Goal: Task Accomplishment & Management: Use online tool/utility

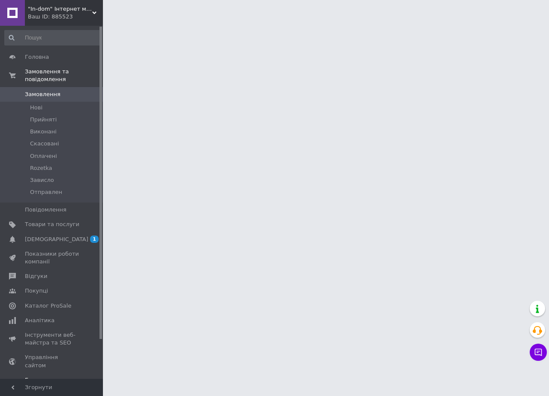
click at [49, 236] on span "[DEMOGRAPHIC_DATA]" at bounding box center [56, 240] width 63 height 8
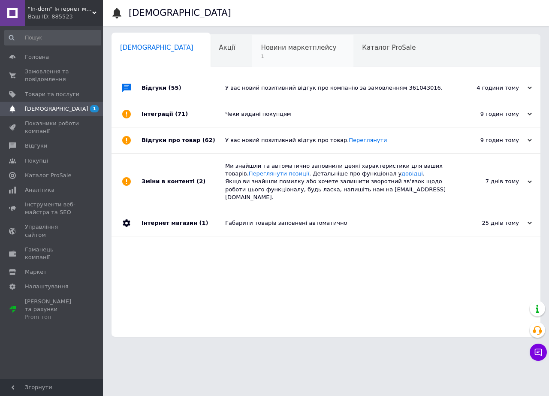
click at [261, 59] on span "1" at bounding box center [299, 56] width 76 height 6
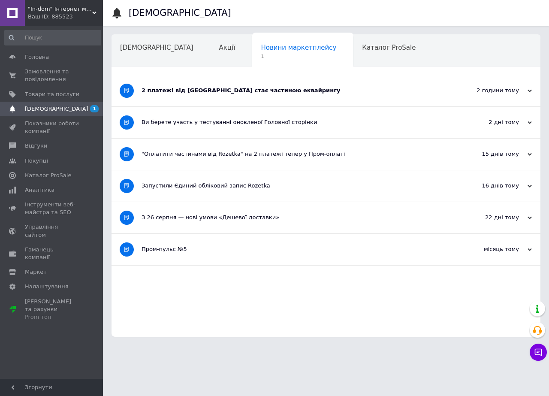
click at [227, 92] on div "2 платежі від [GEOGRAPHIC_DATA] стає частиною еквайрингу" at bounding box center [294, 91] width 305 height 8
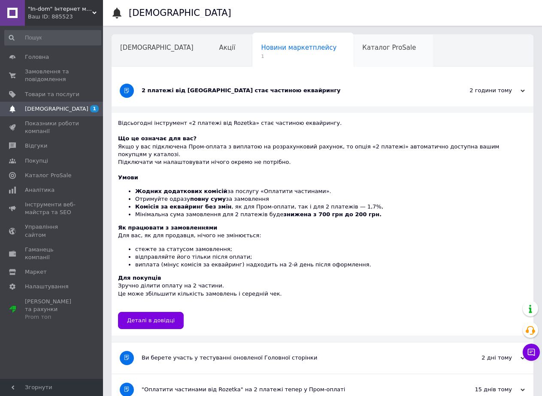
click at [354, 57] on div "Каталог ProSale" at bounding box center [393, 51] width 79 height 33
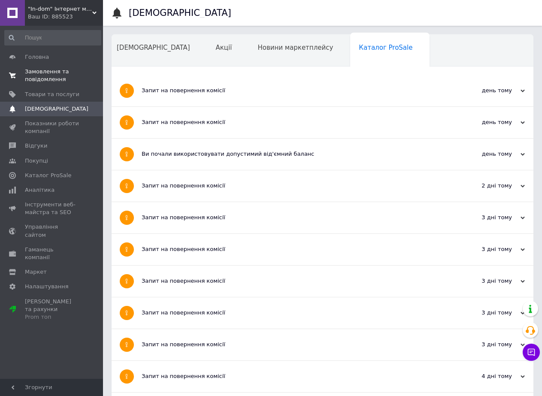
click at [40, 71] on span "Замовлення та повідомлення" at bounding box center [52, 75] width 54 height 15
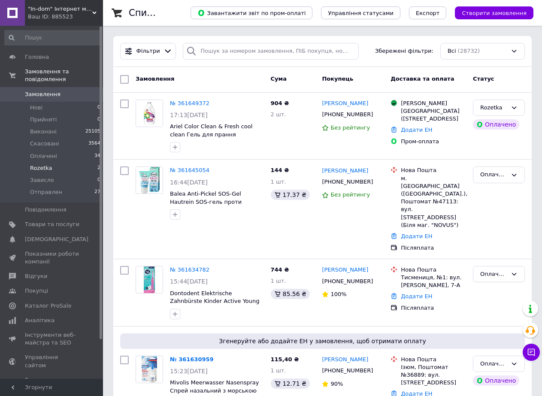
click at [53, 163] on li "Rozetka 2" at bounding box center [53, 168] width 106 height 12
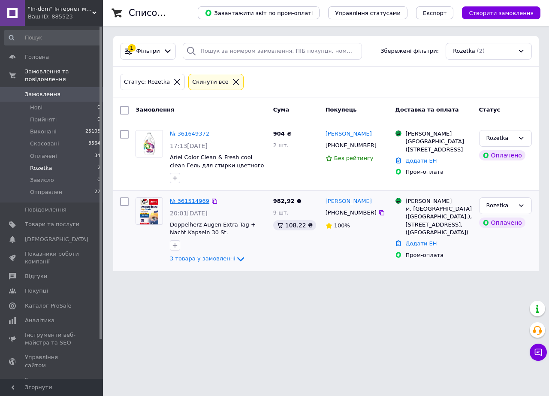
click at [192, 201] on link "№ 361514969" at bounding box center [189, 201] width 39 height 6
click at [51, 152] on span "Оплачені" at bounding box center [43, 156] width 27 height 8
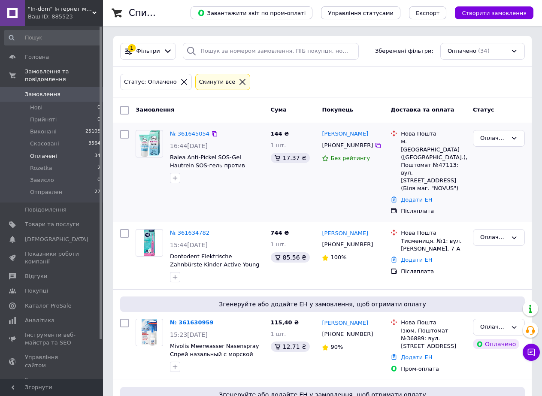
click at [335, 187] on div "Сергій Пінчук +380506016667 Без рейтингу" at bounding box center [352, 173] width 69 height 92
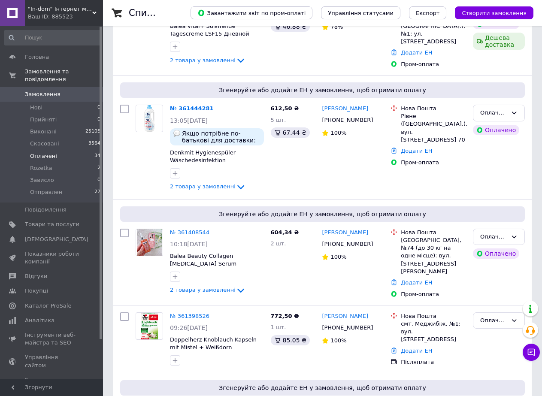
scroll to position [2948, 0]
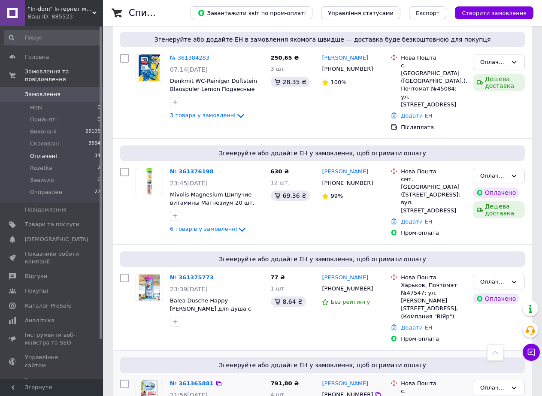
scroll to position [2862, 0]
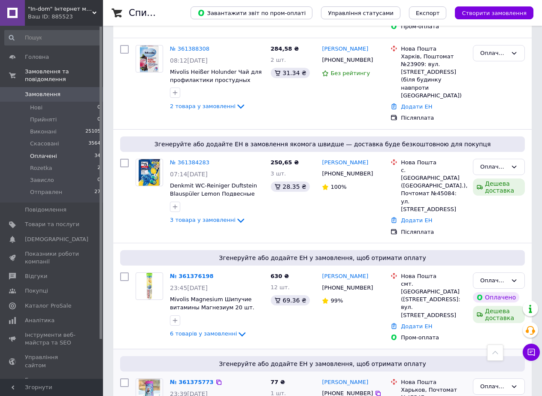
scroll to position [2733, 0]
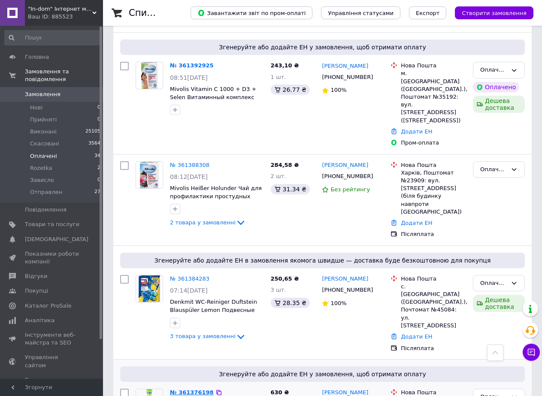
click at [180, 389] on link "№ 361376198" at bounding box center [192, 392] width 44 height 6
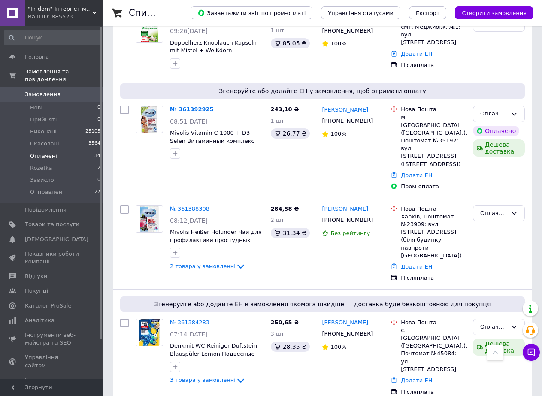
scroll to position [2562, 0]
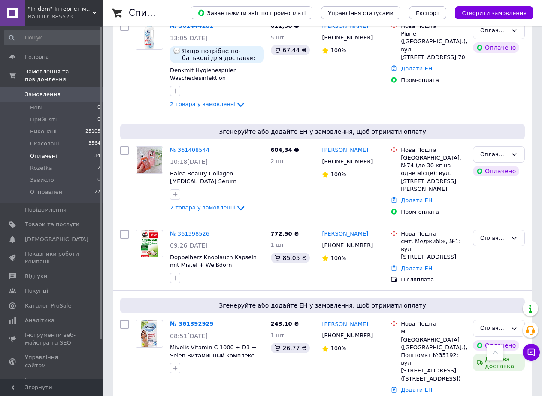
scroll to position [2433, 0]
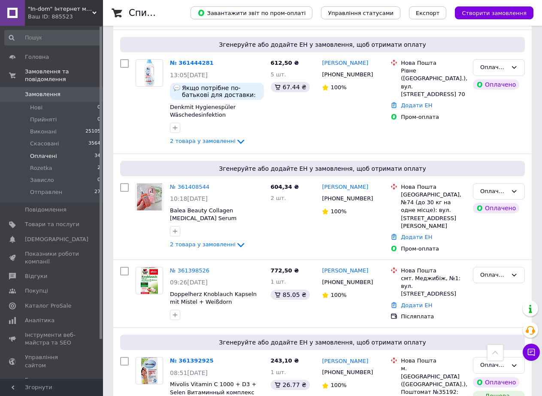
scroll to position [2347, 0]
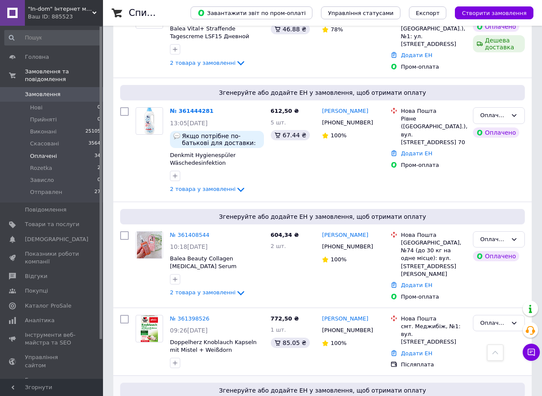
drag, startPoint x: 187, startPoint y: 222, endPoint x: 212, endPoint y: 227, distance: 26.2
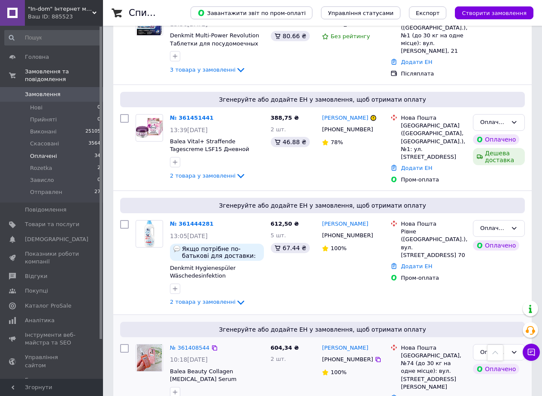
scroll to position [2219, 0]
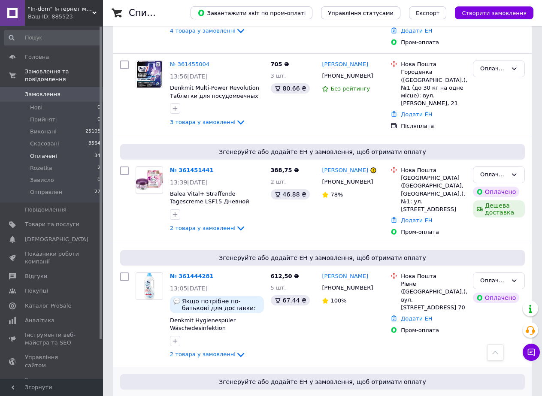
scroll to position [2133, 0]
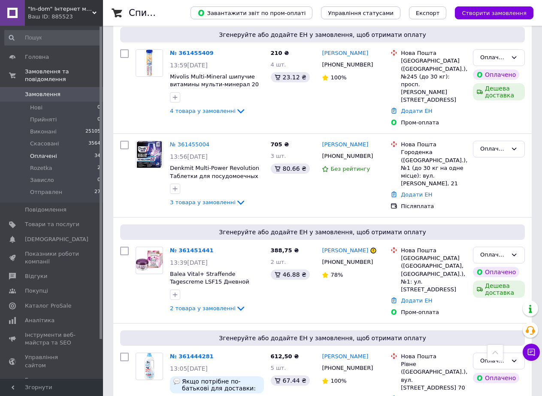
scroll to position [2047, 0]
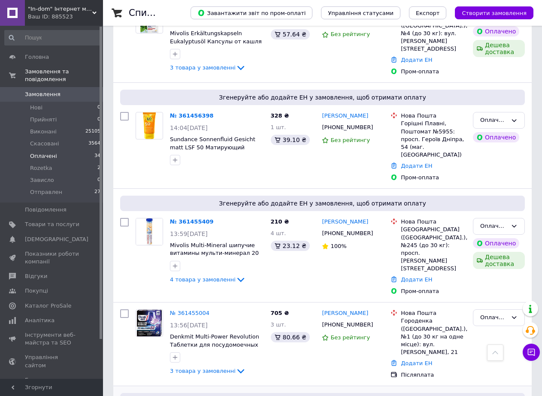
scroll to position [1918, 0]
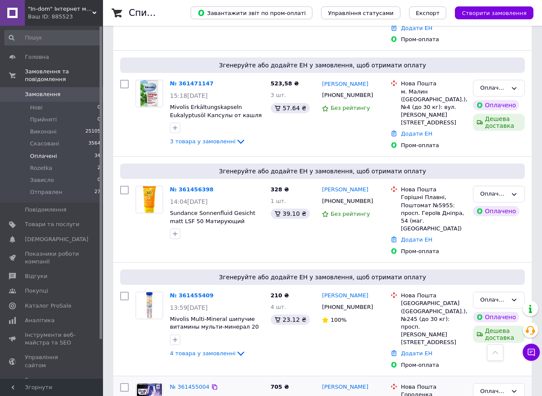
scroll to position [1832, 0]
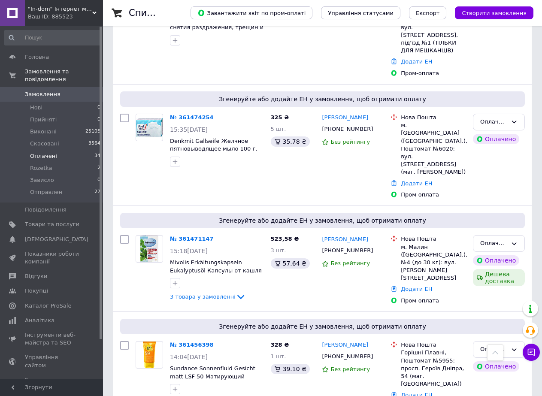
scroll to position [1704, 0]
click at [196, 342] on link "№ 361456398" at bounding box center [192, 345] width 44 height 6
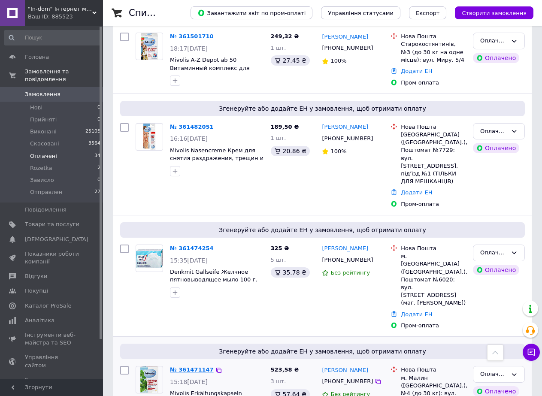
scroll to position [1532, 0]
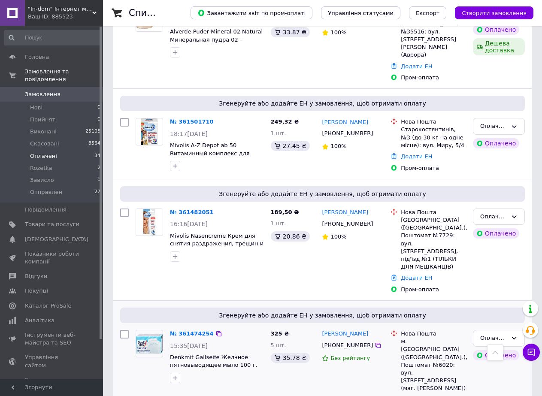
scroll to position [1446, 0]
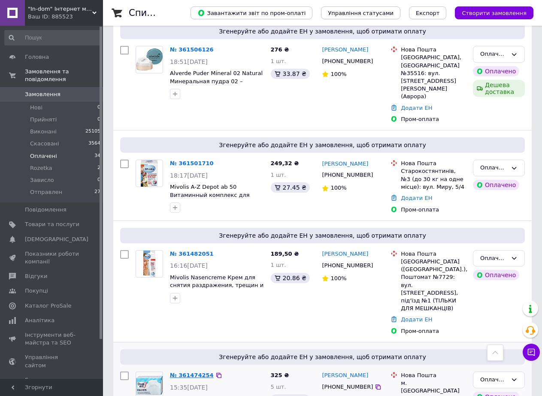
click at [177, 372] on link "№ 361474254" at bounding box center [192, 375] width 44 height 6
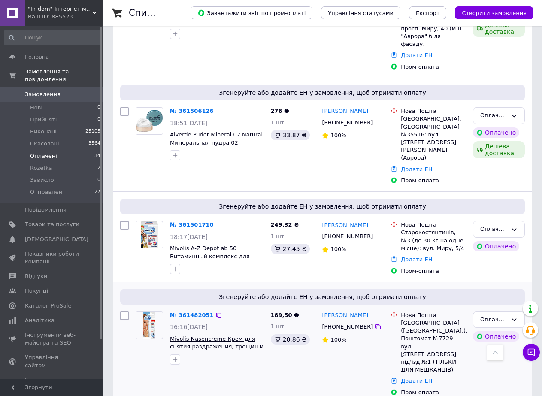
scroll to position [1360, 0]
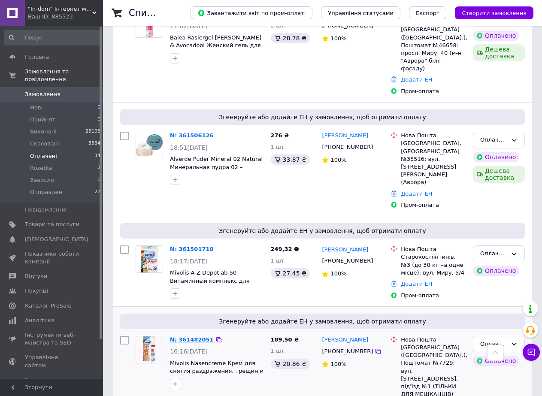
click at [183, 336] on link "№ 361482051" at bounding box center [192, 339] width 44 height 6
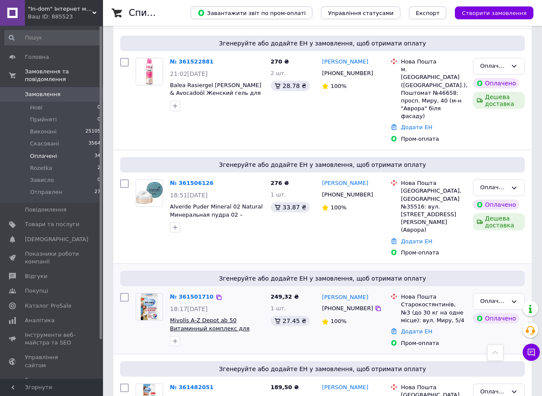
scroll to position [1232, 0]
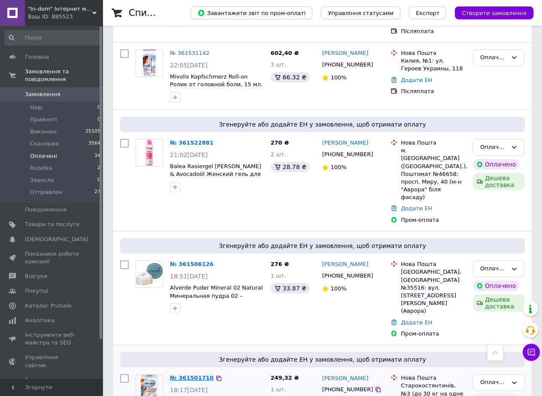
click at [185, 375] on link "№ 361501710" at bounding box center [192, 378] width 44 height 6
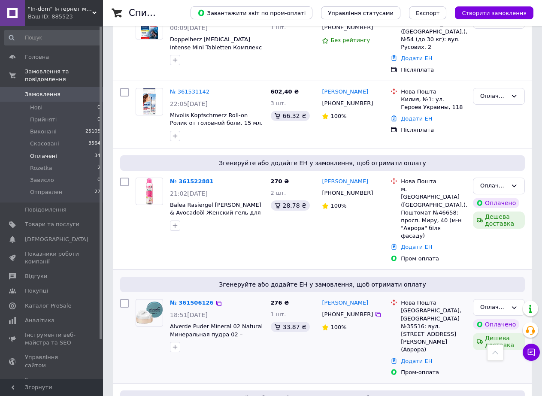
scroll to position [1146, 0]
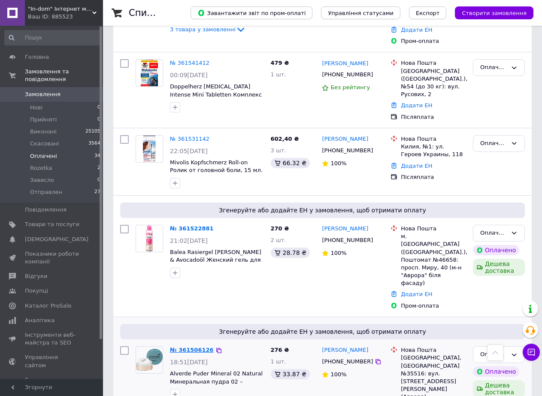
click at [184, 347] on link "№ 361506126" at bounding box center [192, 350] width 44 height 6
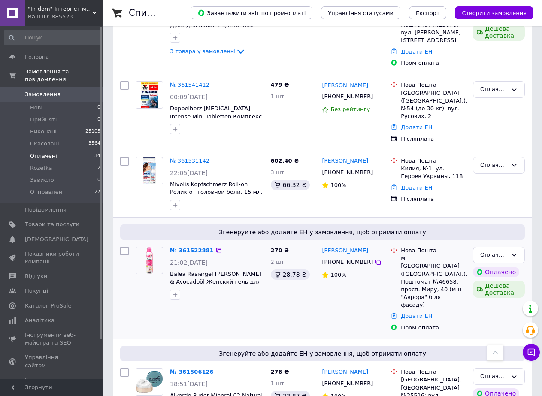
scroll to position [1017, 0]
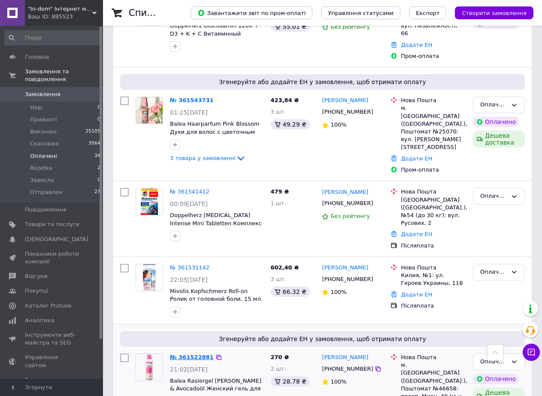
click at [186, 354] on link "№ 361522881" at bounding box center [192, 357] width 44 height 6
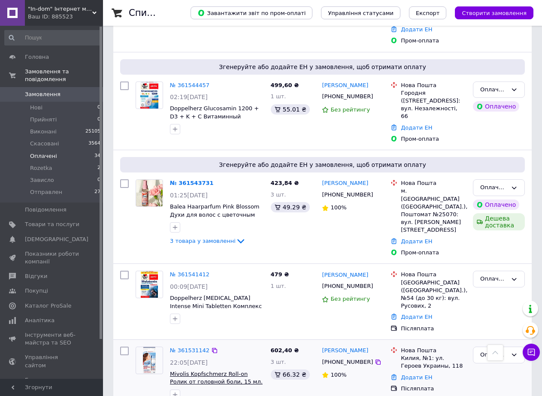
scroll to position [931, 0]
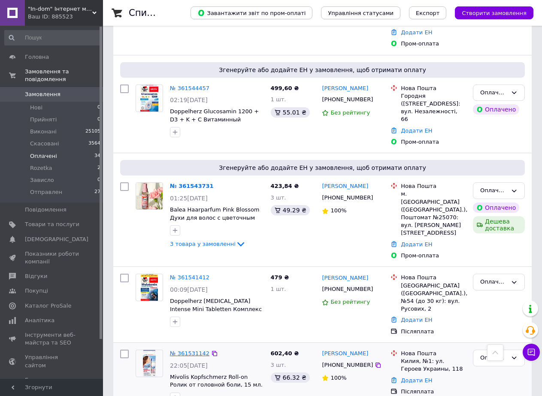
click at [190, 350] on link "№ 361531142" at bounding box center [189, 353] width 39 height 6
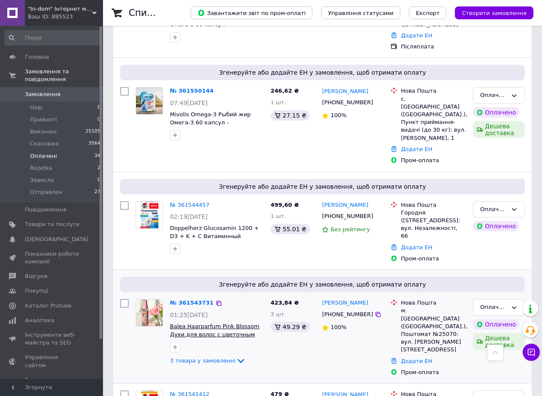
scroll to position [803, 0]
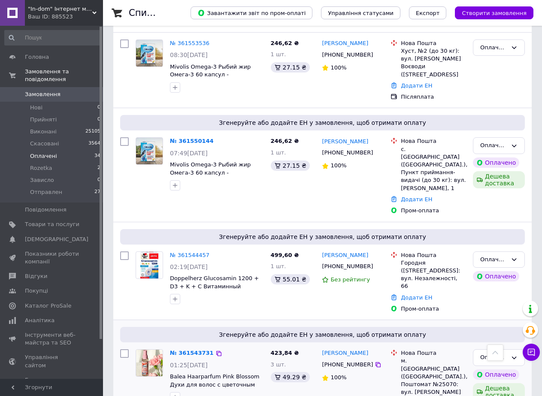
scroll to position [717, 0]
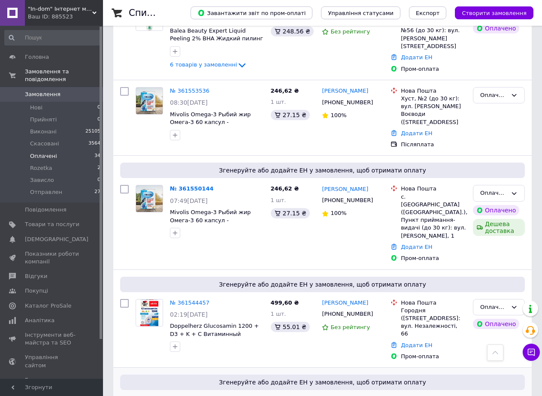
click at [185, 396] on link "№ 361543731" at bounding box center [192, 400] width 44 height 6
click at [193, 299] on link "№ 361544457" at bounding box center [189, 302] width 39 height 6
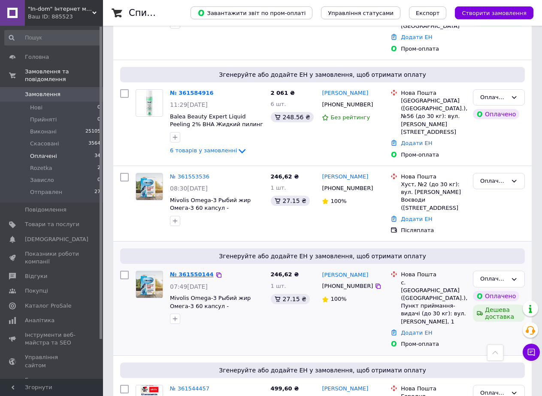
click at [191, 271] on link "№ 361550144" at bounding box center [192, 274] width 44 height 6
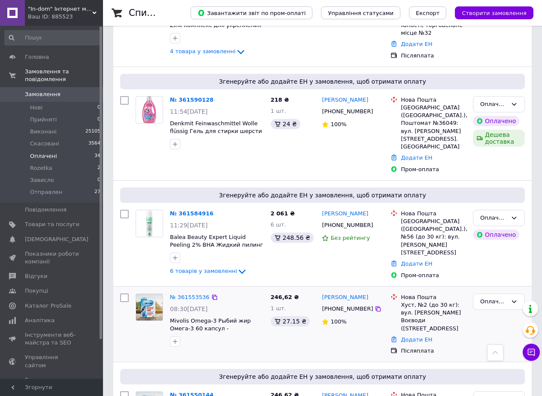
scroll to position [502, 0]
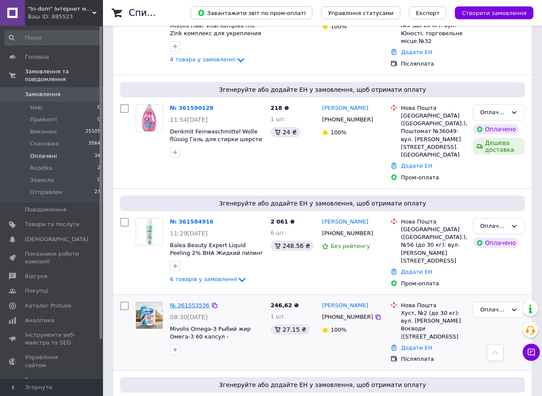
click at [184, 302] on link "№ 361553536" at bounding box center [189, 305] width 39 height 6
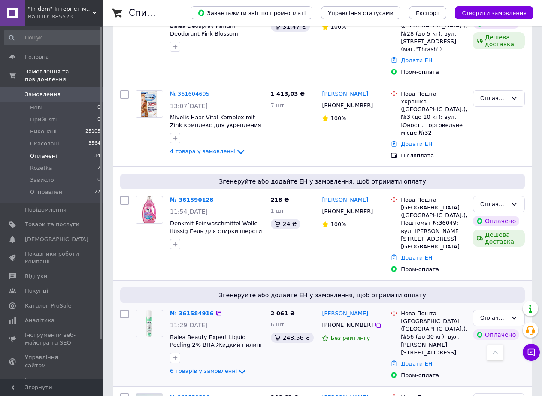
scroll to position [417, 0]
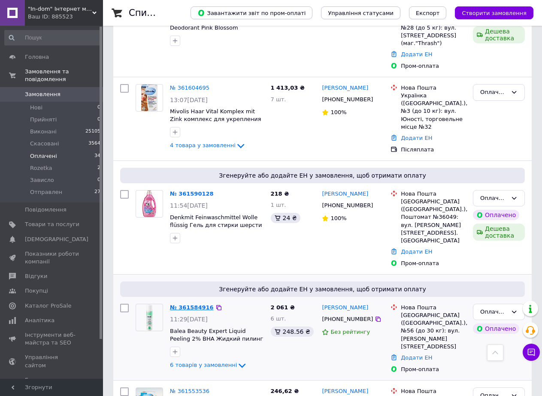
click at [182, 304] on link "№ 361584916" at bounding box center [192, 307] width 44 height 6
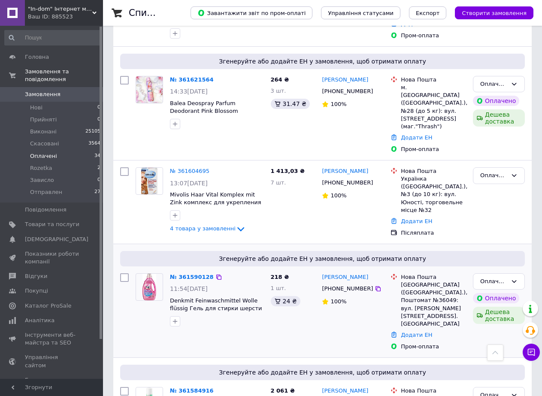
scroll to position [331, 0]
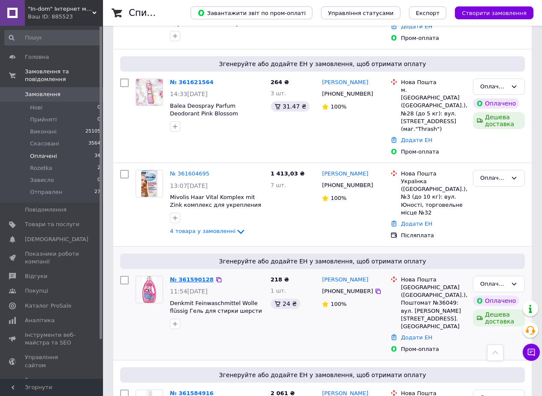
click at [187, 276] on link "№ 361590128" at bounding box center [192, 279] width 44 height 6
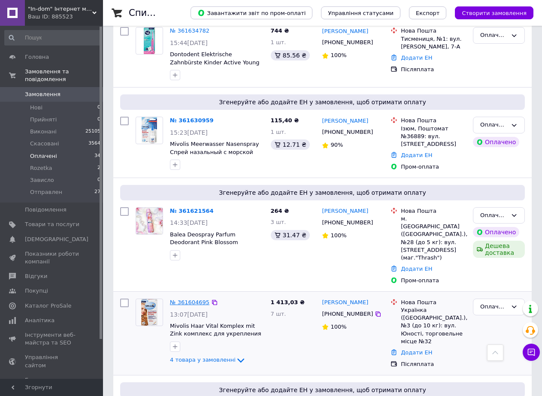
click at [178, 299] on link "№ 361604695" at bounding box center [189, 302] width 39 height 6
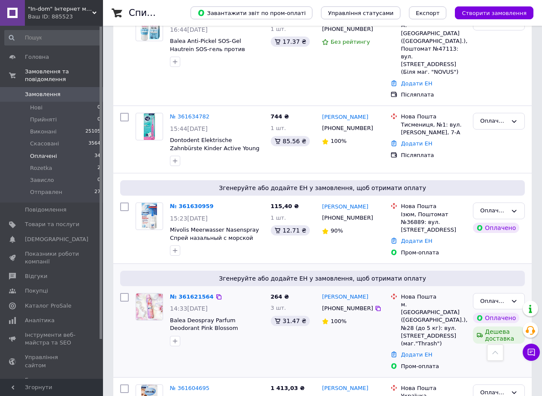
scroll to position [73, 0]
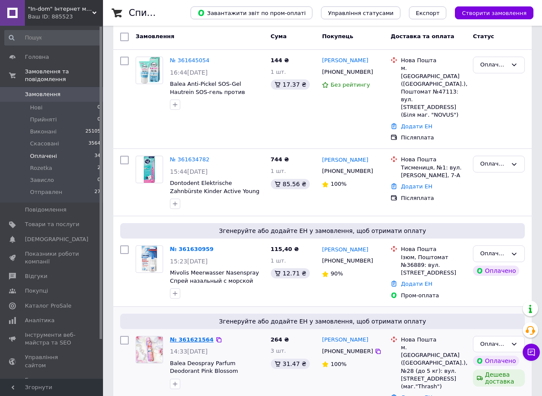
click at [178, 336] on link "№ 361621564" at bounding box center [192, 339] width 44 height 6
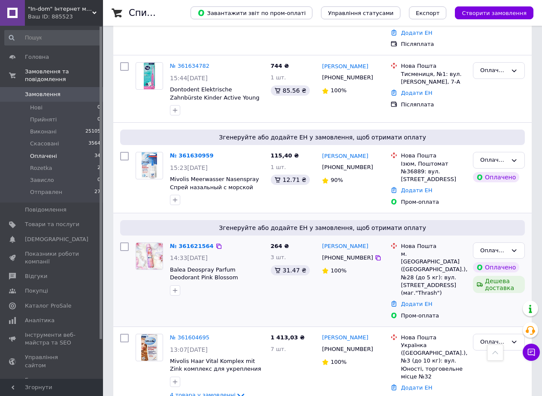
scroll to position [116, 0]
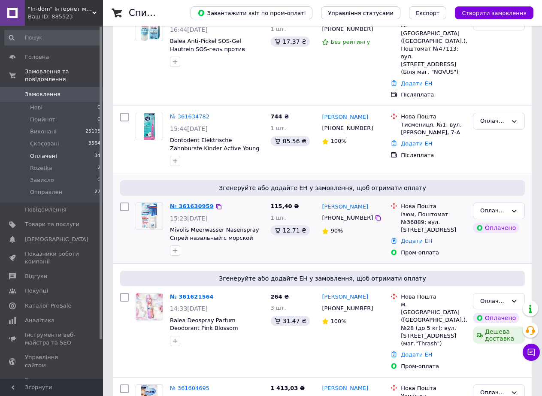
click at [188, 203] on link "№ 361630959" at bounding box center [192, 206] width 44 height 6
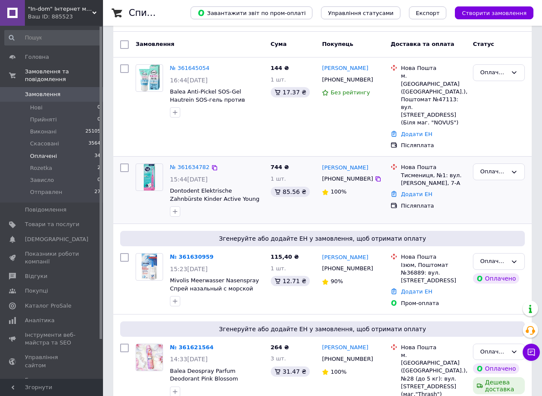
scroll to position [30, 0]
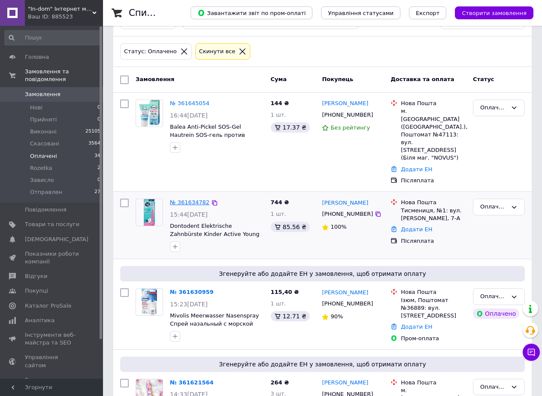
click at [184, 199] on link "№ 361634782" at bounding box center [189, 202] width 39 height 6
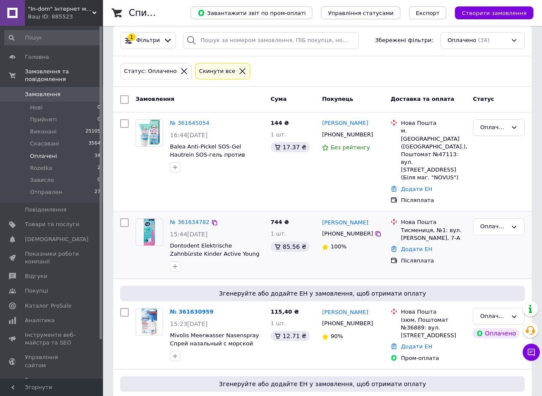
scroll to position [0, 0]
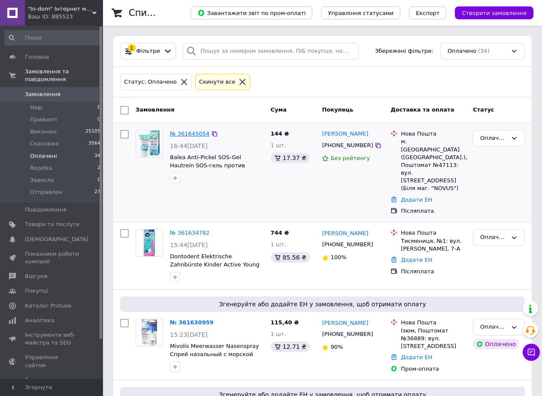
click at [181, 132] on link "№ 361645054" at bounding box center [189, 133] width 39 height 6
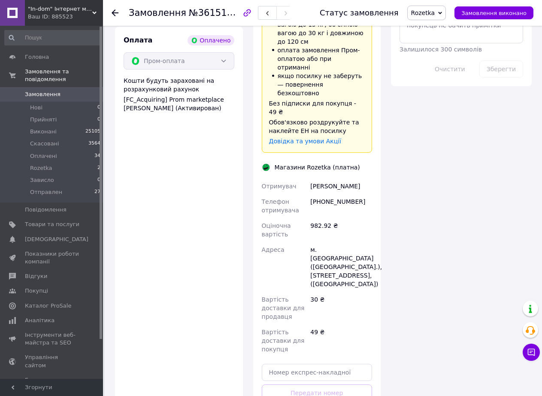
scroll to position [729, 0]
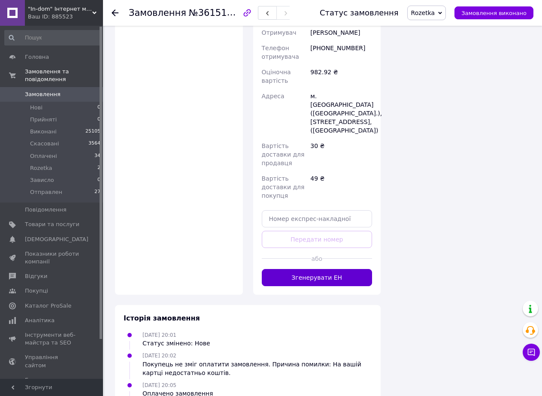
click at [332, 269] on button "Згенерувати ЕН" at bounding box center [317, 277] width 111 height 17
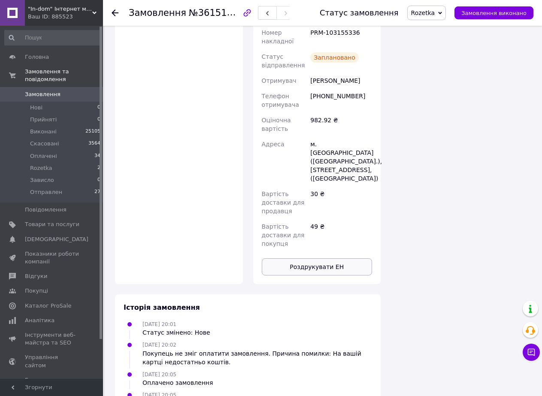
click at [320, 258] on button "Роздрукувати ЕН" at bounding box center [317, 266] width 111 height 17
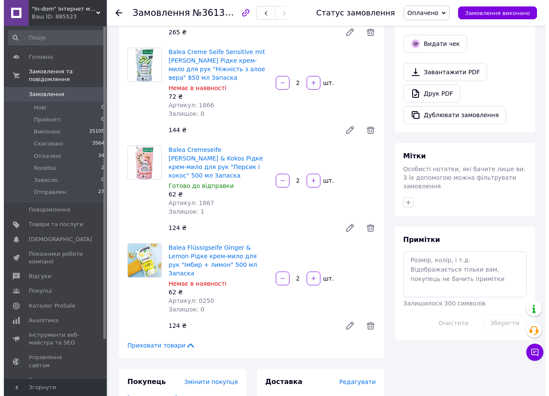
scroll to position [257, 0]
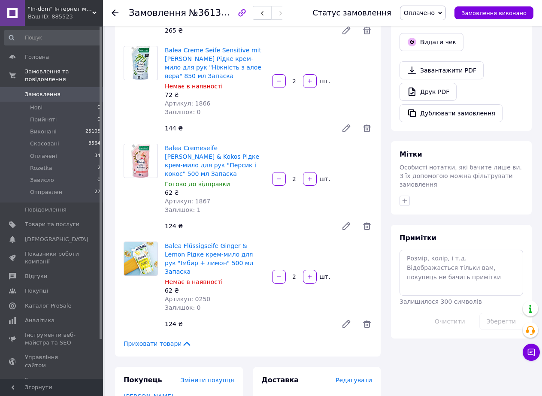
click at [359, 377] on span "Редагувати" at bounding box center [354, 380] width 36 height 7
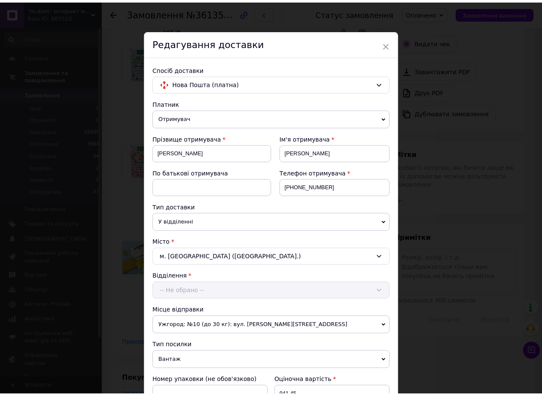
scroll to position [189, 0]
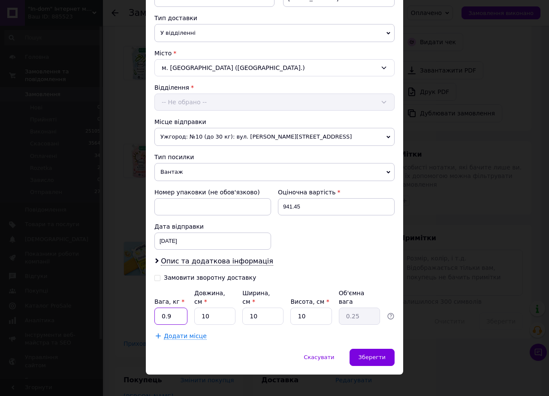
click at [169, 314] on input "0.9" at bounding box center [170, 316] width 33 height 17
drag, startPoint x: 169, startPoint y: 314, endPoint x: 167, endPoint y: 310, distance: 4.4
click at [168, 311] on input "0.9" at bounding box center [170, 316] width 33 height 17
type input "6"
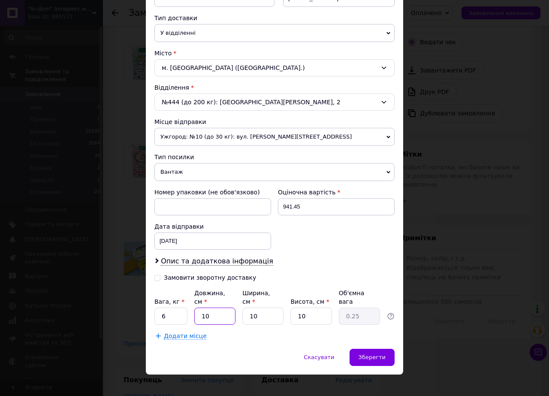
type input "2"
type input "0.1"
type input "20"
type input "0.5"
type input "20"
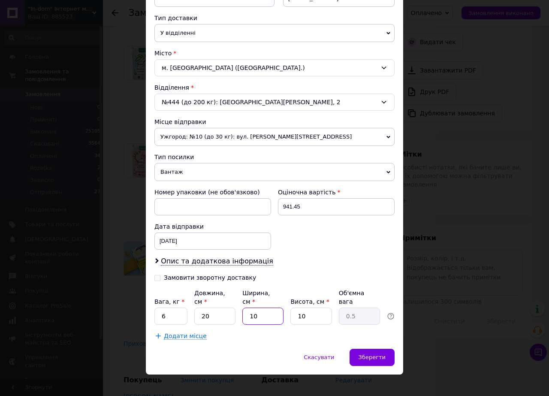
type input "2"
type input "0.1"
type input "20"
type input "1"
type input "20"
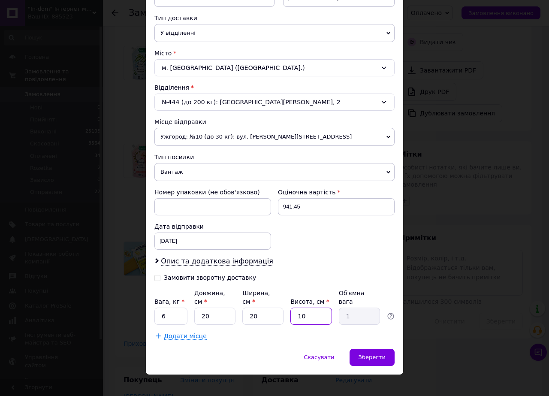
type input "3"
type input "0.3"
type input "30"
type input "3"
type input "30"
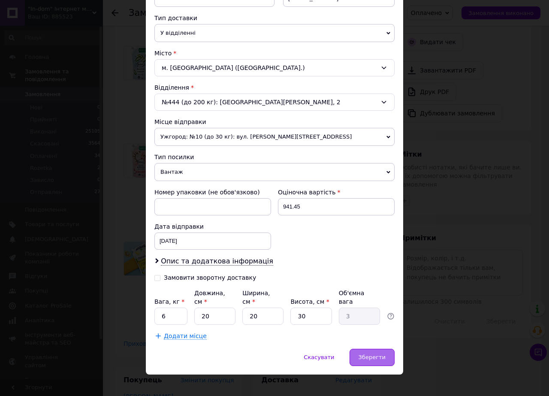
click at [369, 354] on span "Зберегти" at bounding box center [372, 357] width 27 height 6
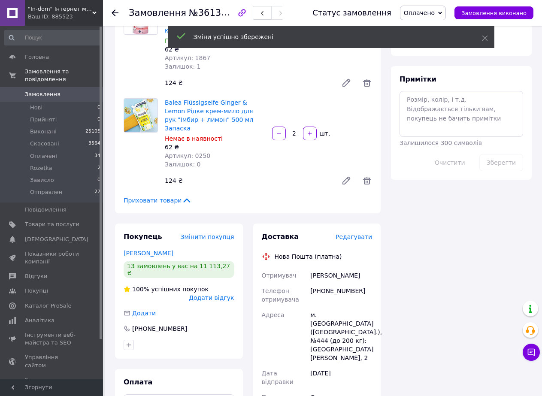
scroll to position [515, 0]
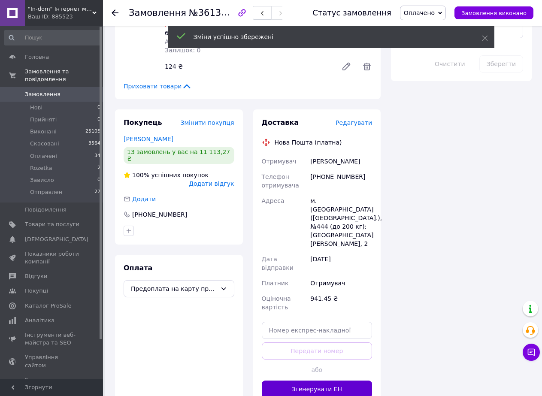
click at [320, 381] on button "Згенерувати ЕН" at bounding box center [317, 389] width 111 height 17
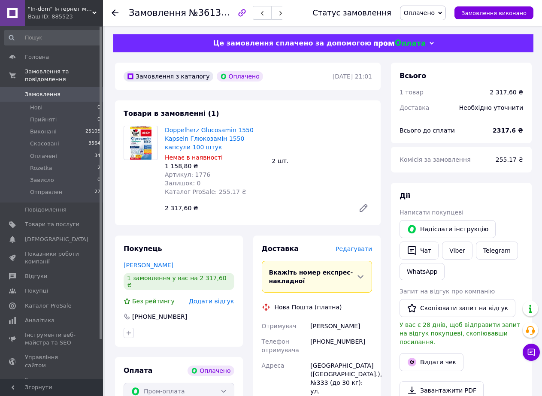
click at [363, 247] on span "Редагувати" at bounding box center [354, 248] width 36 height 7
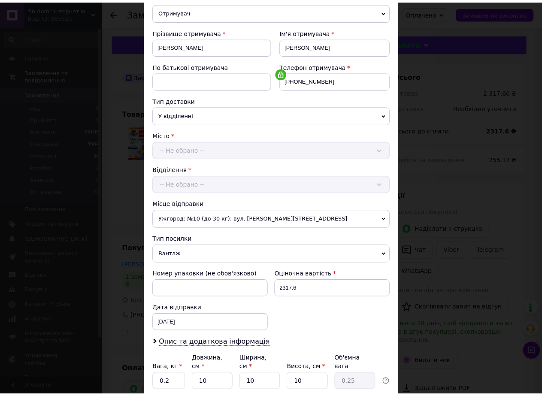
scroll to position [174, 0]
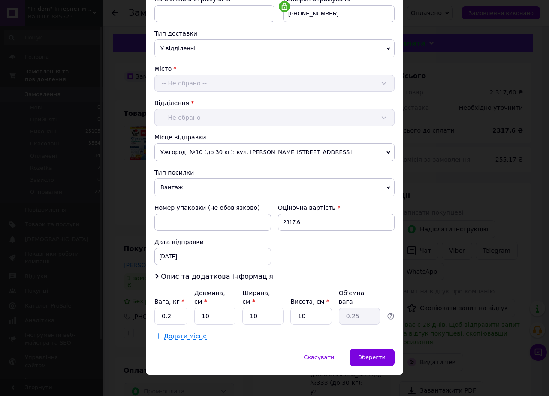
click at [187, 308] on div "Вага, кг * 0.2 Довжина, см * 10 Ширина, см * 10 Висота, см * 10 Об'ємна вага 0.…" at bounding box center [274, 307] width 240 height 36
click at [180, 309] on input "0.2" at bounding box center [170, 316] width 33 height 17
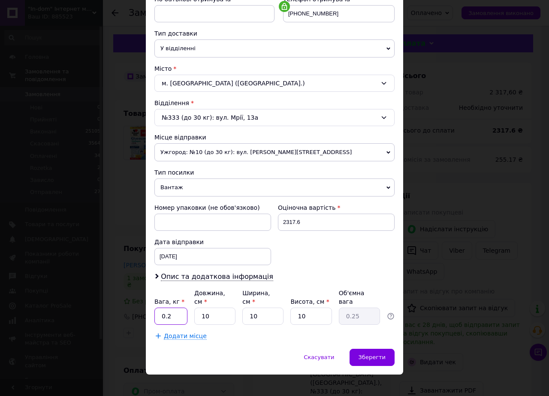
click at [180, 309] on input "0.2" at bounding box center [170, 316] width 33 height 17
type input "0.5"
type input "2"
type input "0.1"
type input "20"
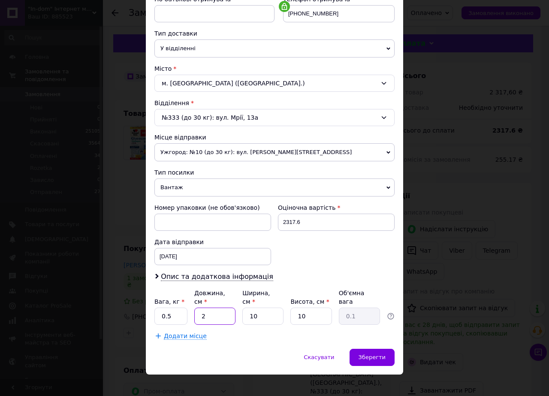
type input "0.5"
type input "20"
type input "2"
type input "0.1"
type input "20"
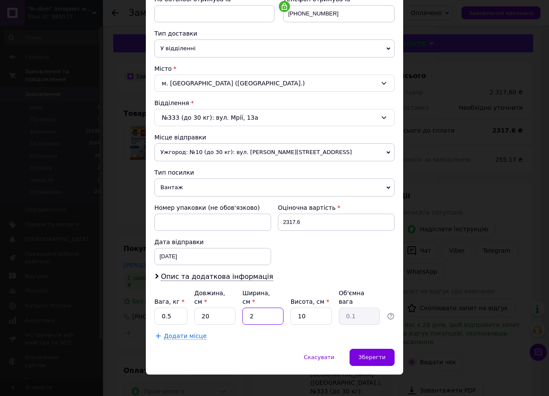
type input "1"
type input "20"
click at [376, 349] on div "Зберегти" at bounding box center [372, 357] width 45 height 17
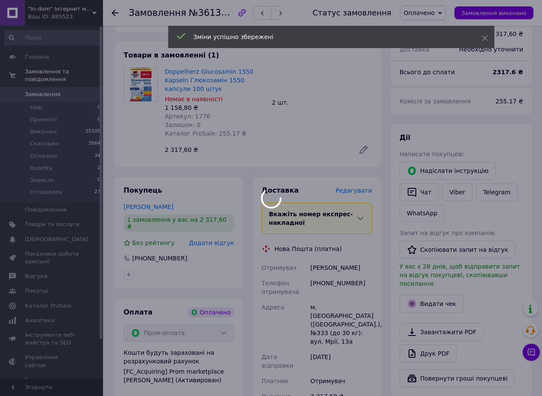
scroll to position [215, 0]
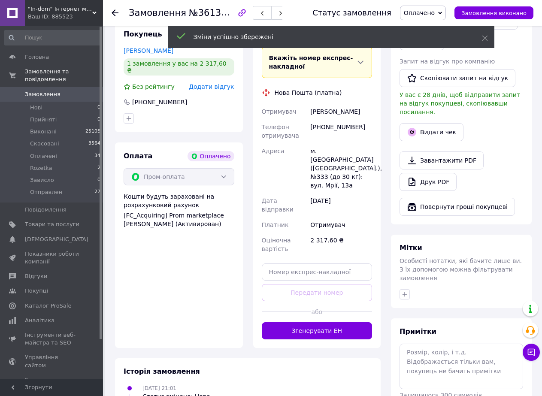
click at [320, 322] on button "Згенерувати ЕН" at bounding box center [317, 330] width 111 height 17
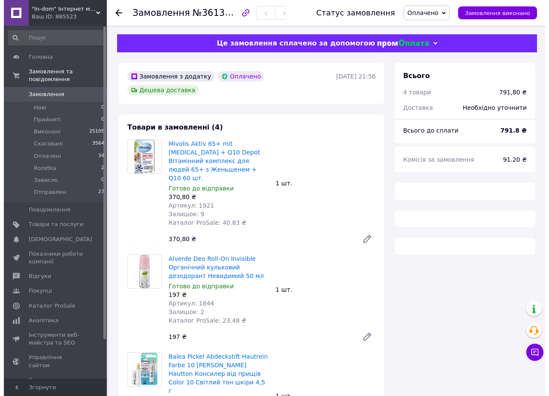
scroll to position [257, 0]
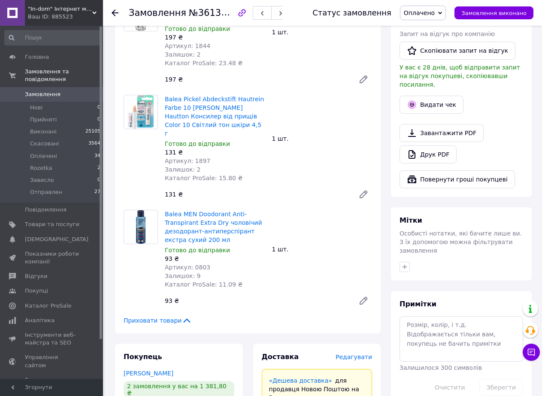
click at [366, 354] on span "Редагувати" at bounding box center [354, 357] width 36 height 7
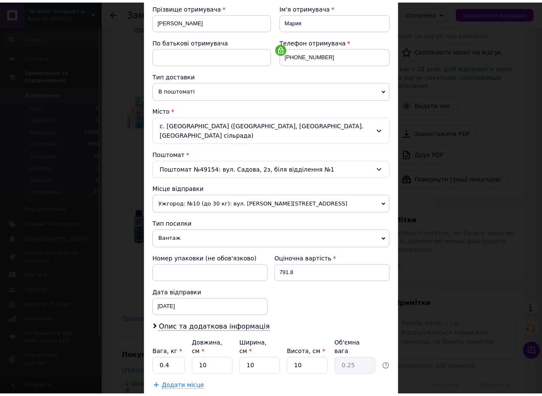
scroll to position [183, 0]
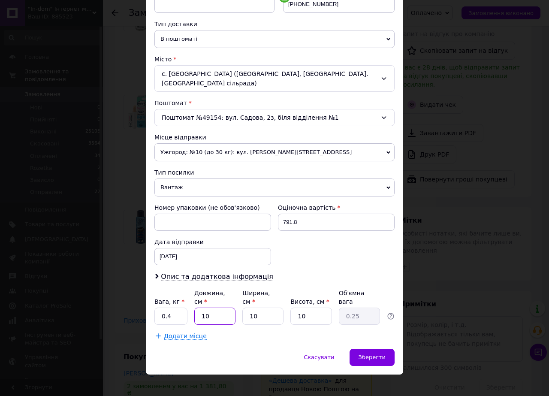
click at [207, 308] on input "10" at bounding box center [214, 316] width 41 height 17
type input "2"
type input "0.1"
type input "20"
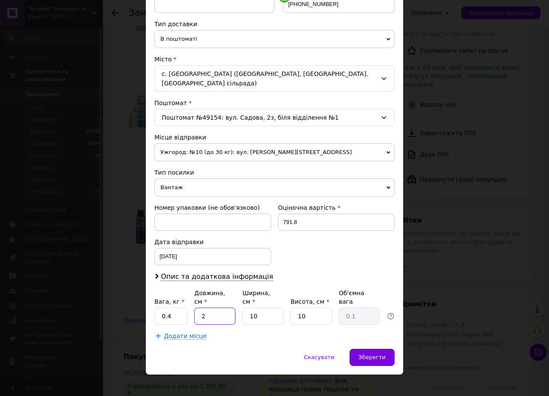
type input "0.5"
type input "20"
type input "2"
type input "0.1"
type input "20"
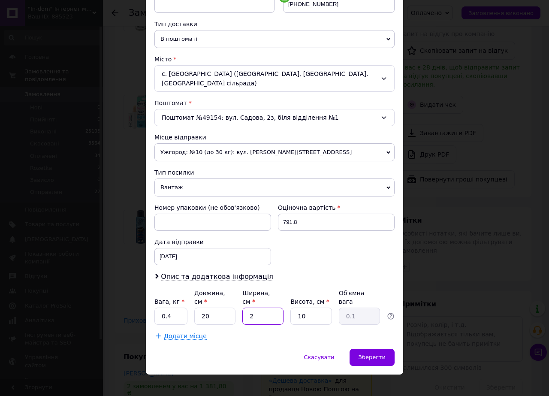
type input "1"
type input "20"
click at [360, 350] on div "Зберегти" at bounding box center [372, 357] width 45 height 17
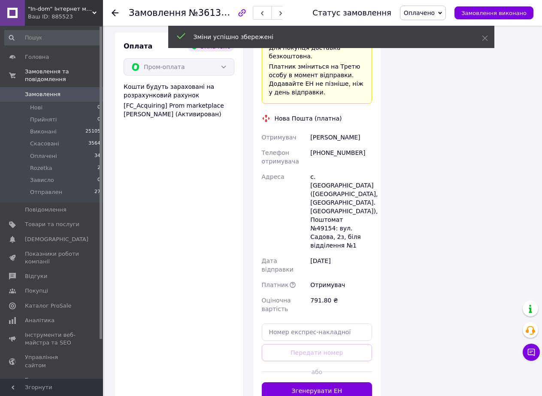
scroll to position [758, 0]
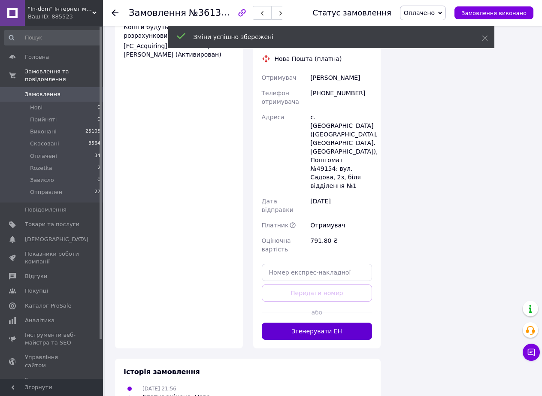
click at [321, 323] on button "Згенерувати ЕН" at bounding box center [317, 331] width 111 height 17
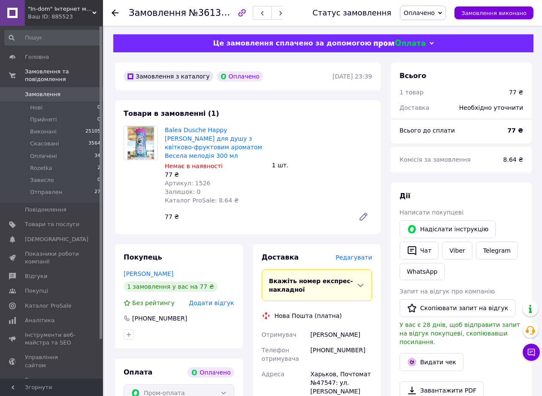
click at [361, 254] on span "Редагувати" at bounding box center [354, 257] width 36 height 7
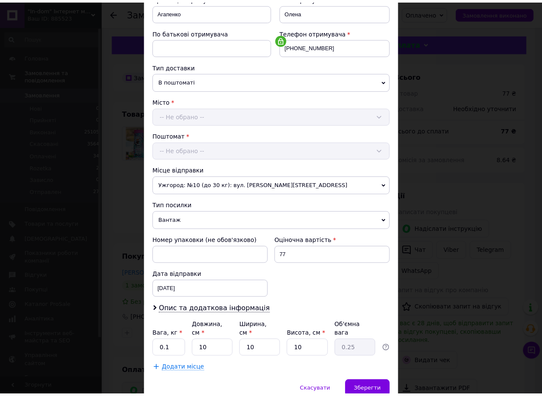
scroll to position [174, 0]
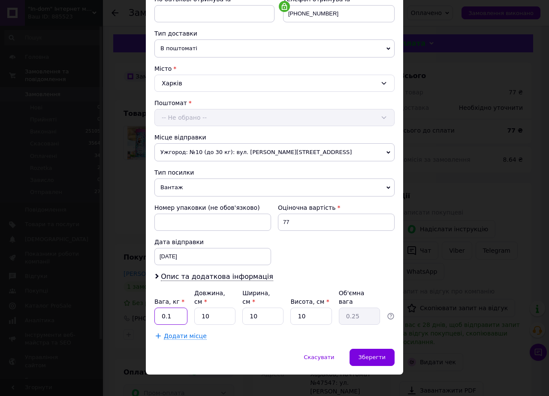
click at [179, 308] on input "0.1" at bounding box center [170, 316] width 33 height 17
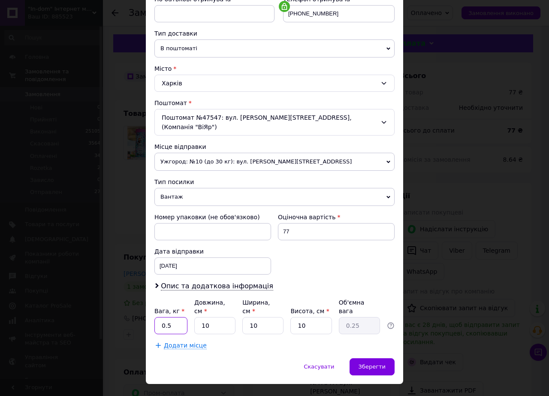
type input "0.5"
type input "2"
type input "0.1"
type input "20"
type input "0.5"
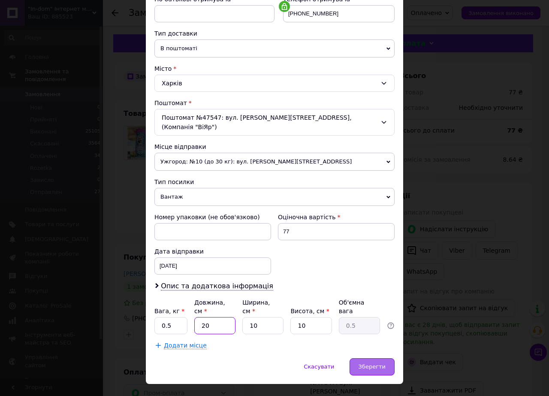
type input "20"
click at [380, 363] on span "Зберегти" at bounding box center [372, 366] width 27 height 6
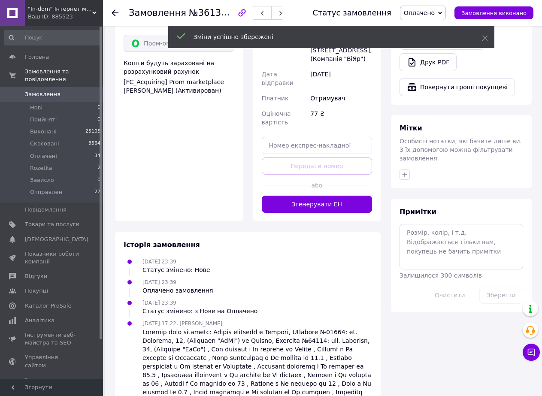
scroll to position [351, 0]
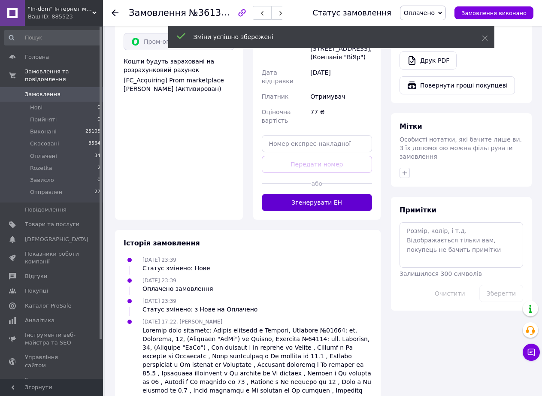
click at [317, 194] on button "Згенерувати ЕН" at bounding box center [317, 202] width 111 height 17
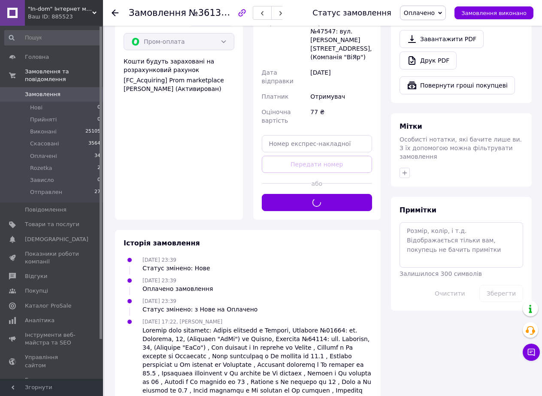
scroll to position [326, 0]
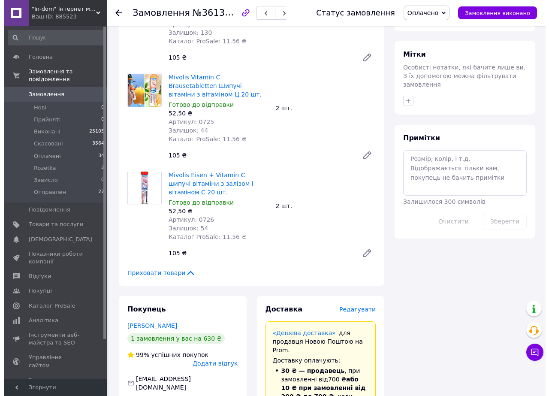
scroll to position [515, 0]
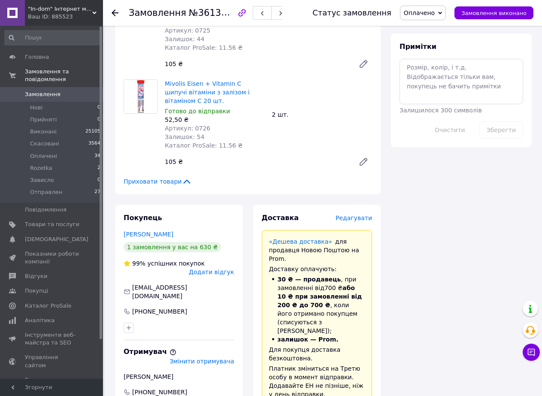
click at [359, 215] on span "Редагувати" at bounding box center [354, 218] width 36 height 7
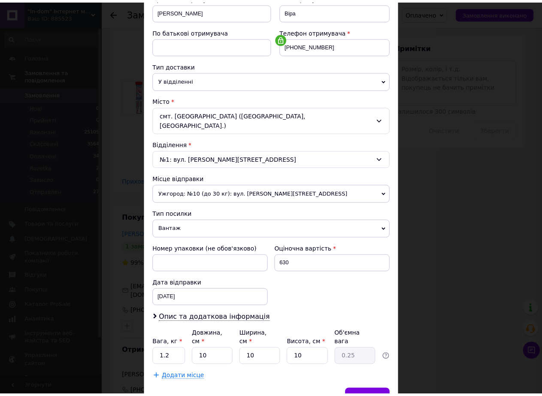
scroll to position [174, 0]
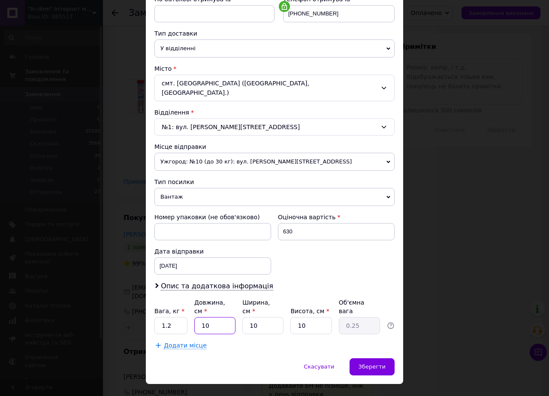
click at [207, 317] on input "10" at bounding box center [214, 325] width 41 height 17
type input "2"
type input "0.1"
type input "20"
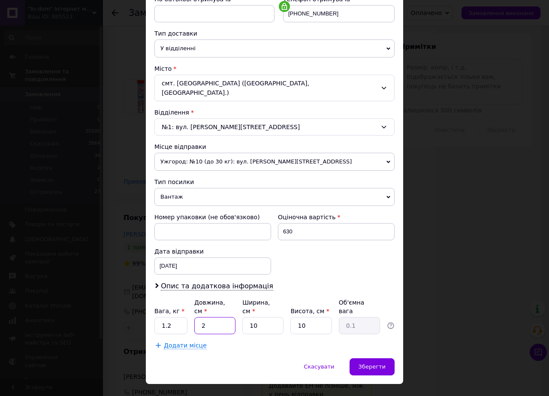
type input "0.5"
type input "20"
type input "2"
type input "0.1"
type input "20"
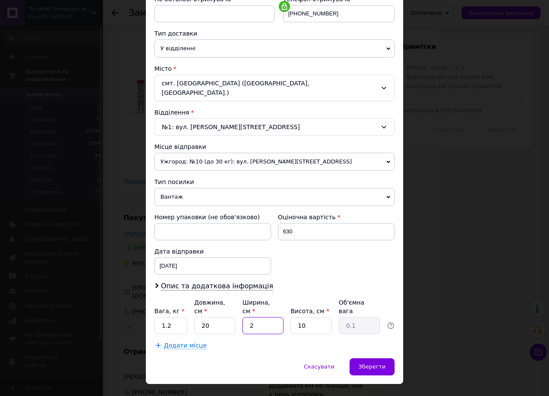
type input "1"
type input "20"
click at [372, 363] on span "Зберегти" at bounding box center [372, 366] width 27 height 6
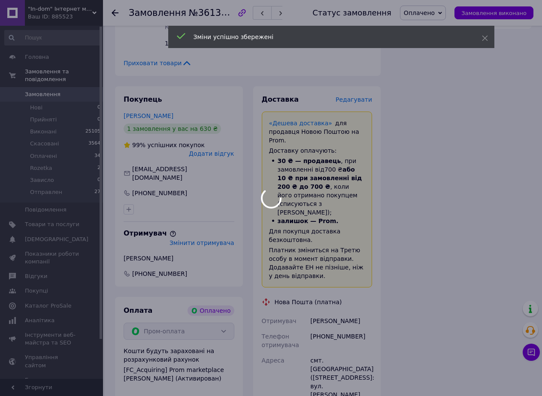
scroll to position [772, 0]
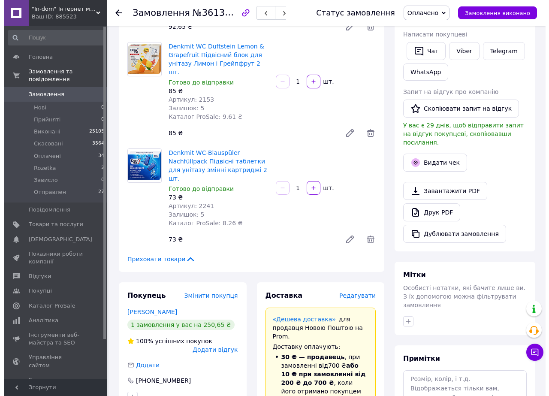
scroll to position [257, 0]
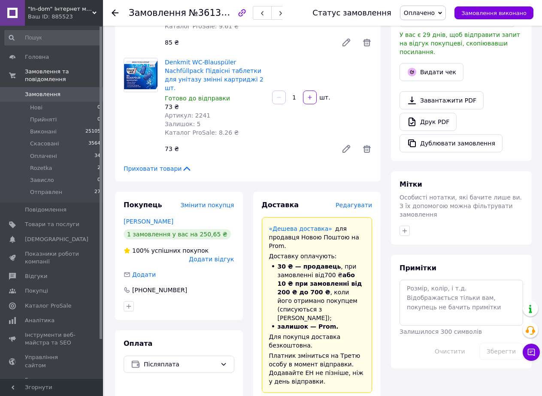
click at [368, 202] on span "Редагувати" at bounding box center [354, 205] width 36 height 7
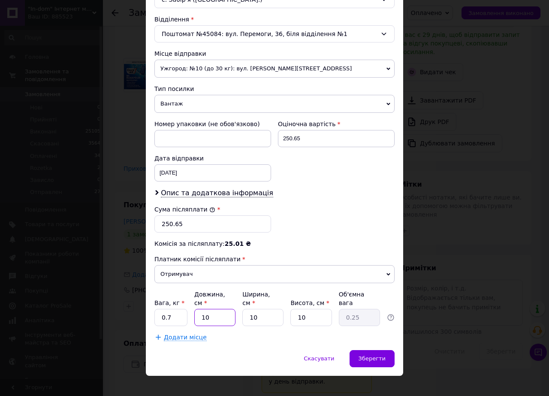
click at [209, 316] on input "10" at bounding box center [214, 317] width 41 height 17
type input "2"
type input "0.1"
type input "20"
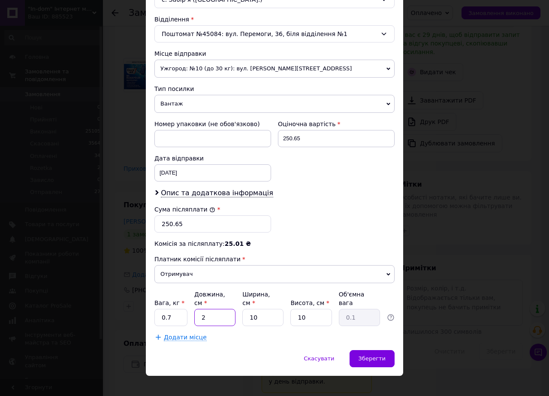
type input "0.5"
type input "20"
type input "2"
type input "0.1"
type input "20"
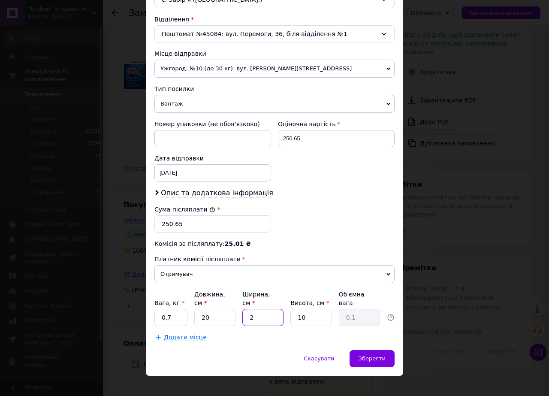
type input "1"
type input "20"
click at [375, 355] on span "Зберегти" at bounding box center [372, 358] width 27 height 6
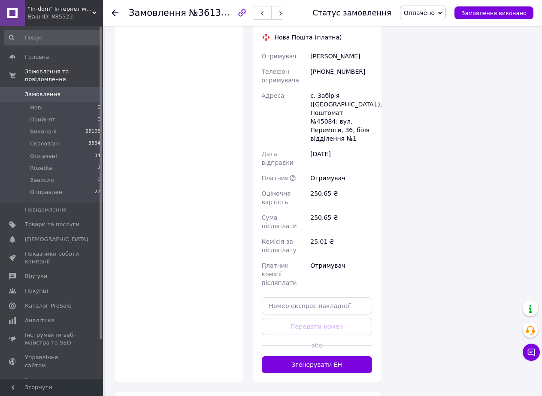
scroll to position [686, 0]
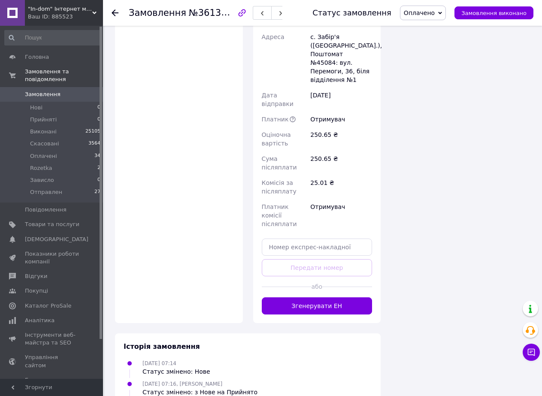
click at [311, 297] on button "Згенерувати ЕН" at bounding box center [317, 305] width 111 height 17
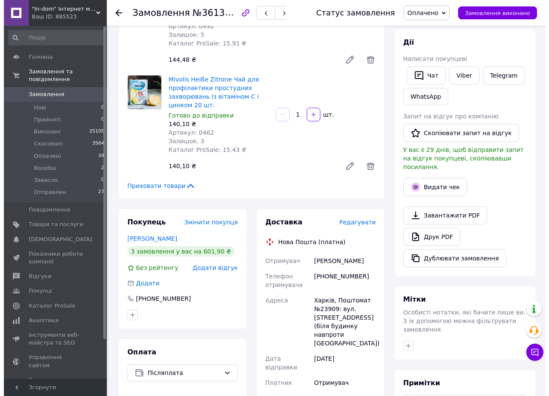
scroll to position [202, 0]
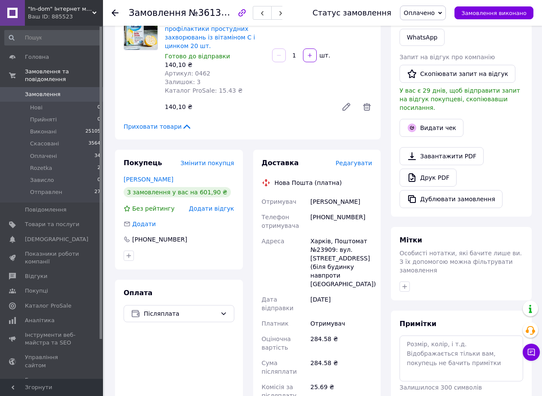
click at [352, 165] on span "Редагувати" at bounding box center [354, 163] width 36 height 7
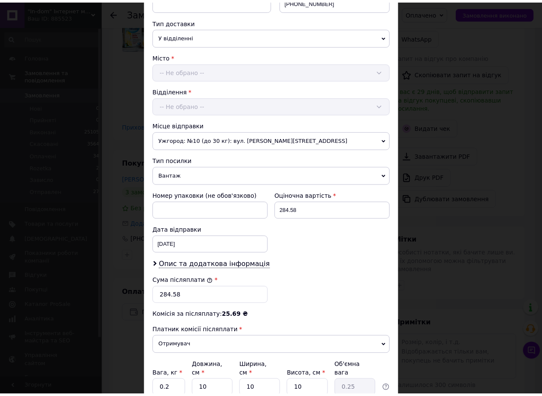
scroll to position [259, 0]
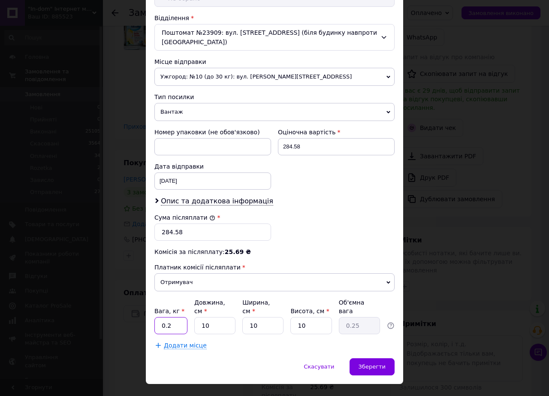
click at [178, 317] on input "0.2" at bounding box center [170, 325] width 33 height 17
type input "0.5"
type input "2"
type input "0.1"
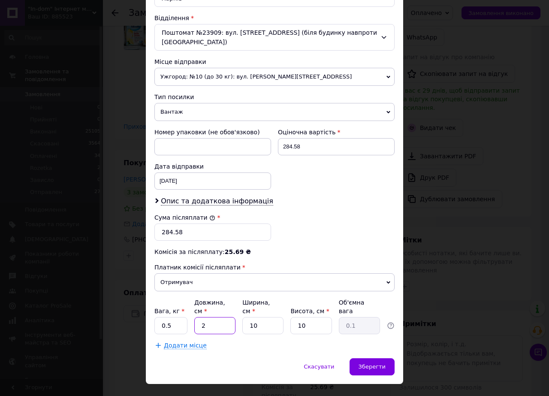
type input "20"
type input "0.5"
type input "20"
type input "2"
type input "0.1"
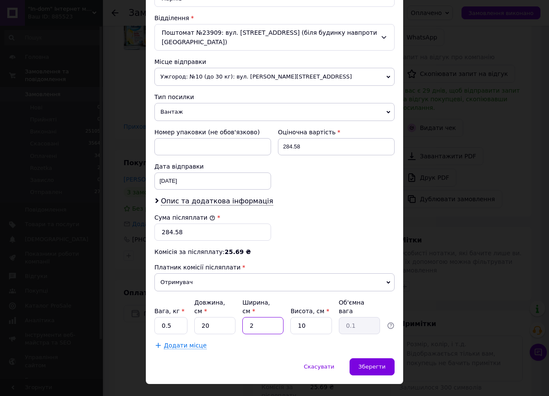
type input "20"
type input "1"
type input "20"
drag, startPoint x: 383, startPoint y: 346, endPoint x: 365, endPoint y: 345, distance: 18.5
click at [383, 363] on span "Зберегти" at bounding box center [372, 366] width 27 height 6
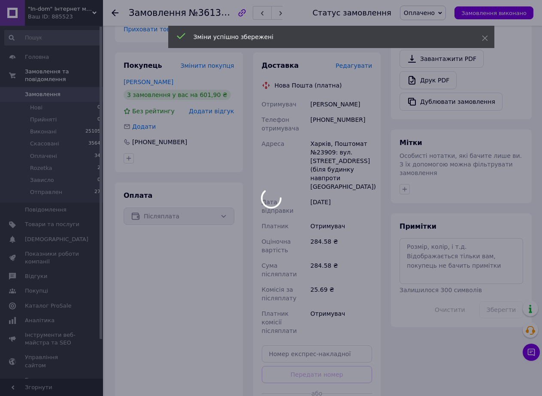
scroll to position [411, 0]
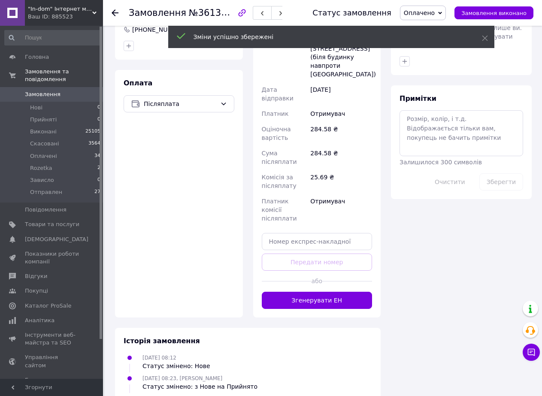
click at [332, 292] on button "Згенерувати ЕН" at bounding box center [317, 300] width 111 height 17
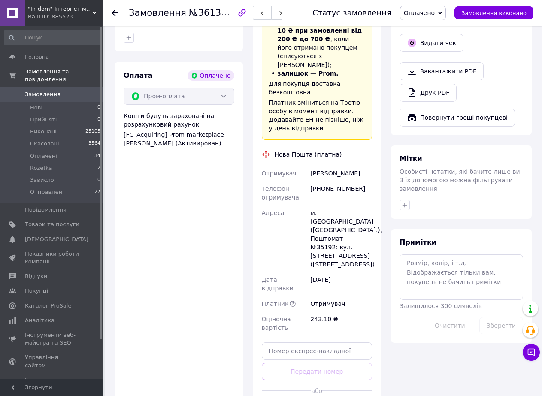
scroll to position [398, 0]
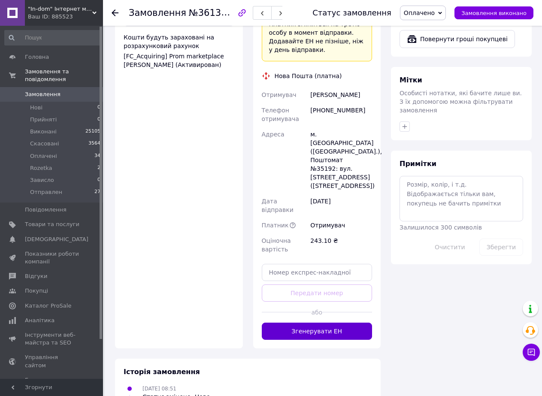
drag, startPoint x: 318, startPoint y: 268, endPoint x: 321, endPoint y: 274, distance: 6.3
click at [318, 323] on button "Згенерувати ЕН" at bounding box center [317, 331] width 111 height 17
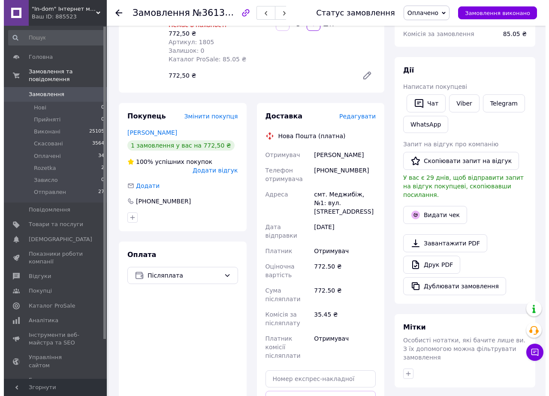
scroll to position [129, 0]
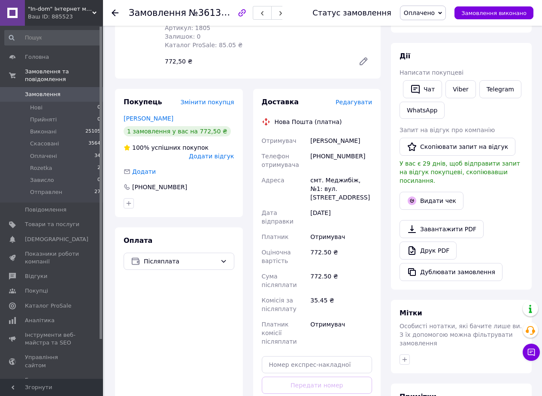
click at [357, 99] on span "Редагувати" at bounding box center [354, 102] width 36 height 7
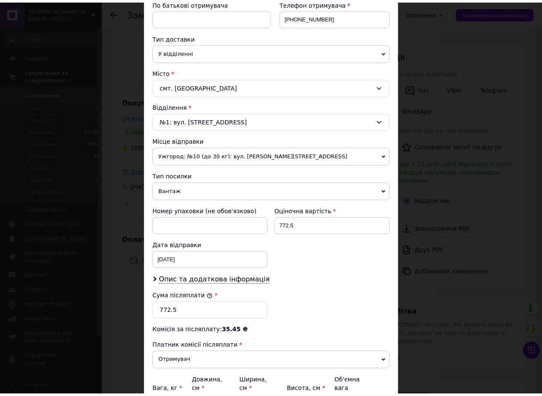
scroll to position [259, 0]
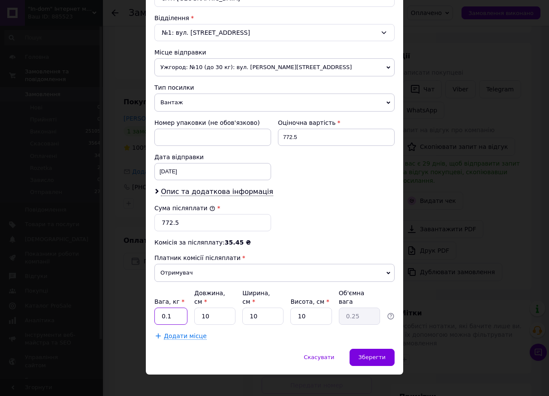
click at [180, 308] on input "0.1" at bounding box center [170, 316] width 33 height 17
type input "0.5"
type input "2"
type input "0.1"
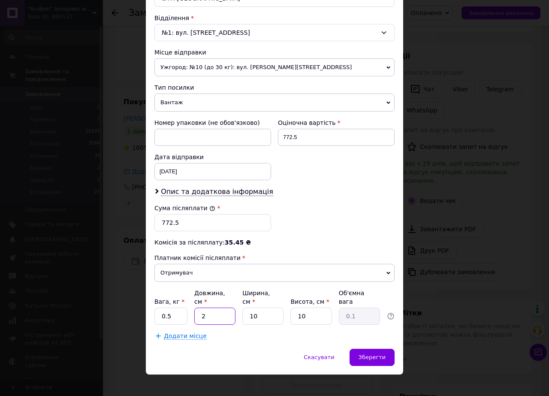
type input "20"
type input "0.5"
type input "20"
type input "0"
type input "0.1"
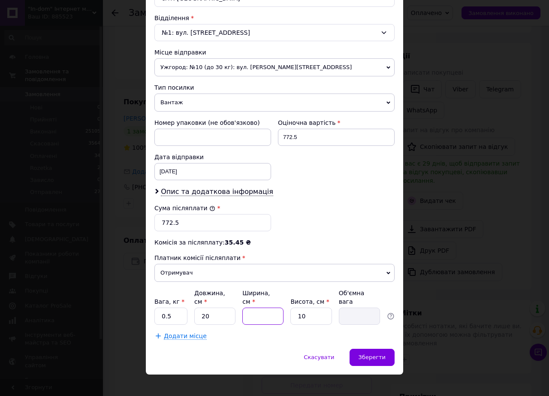
type input "2"
type input "0.1"
type input "20"
type input "1"
type input "20"
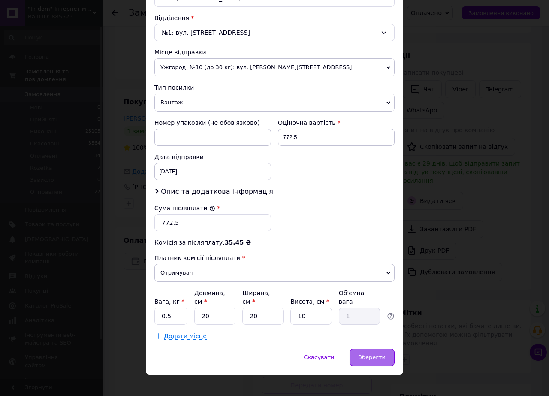
click at [371, 354] on span "Зберегти" at bounding box center [372, 357] width 27 height 6
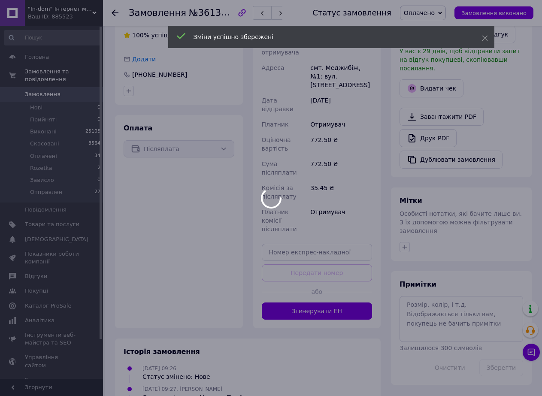
scroll to position [243, 0]
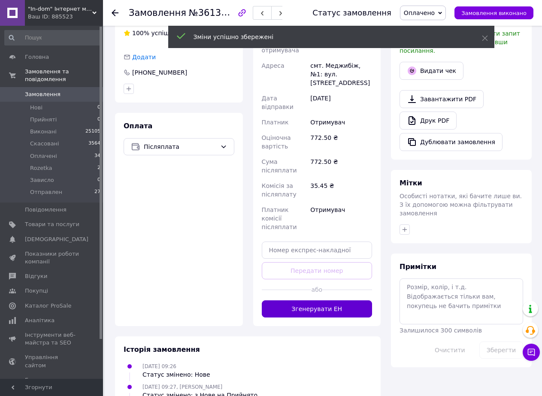
click at [304, 300] on button "Згенерувати ЕН" at bounding box center [317, 308] width 111 height 17
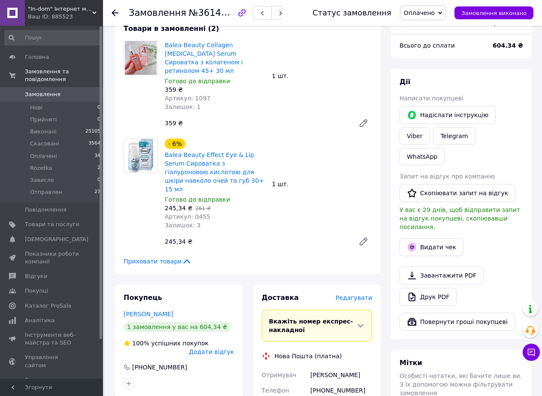
scroll to position [295, 0]
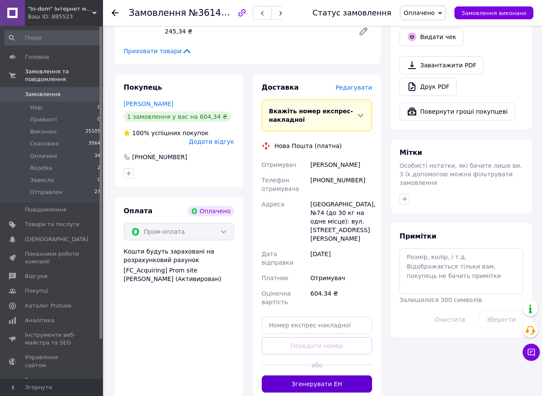
click at [313, 375] on button "Згенерувати ЕН" at bounding box center [317, 383] width 111 height 17
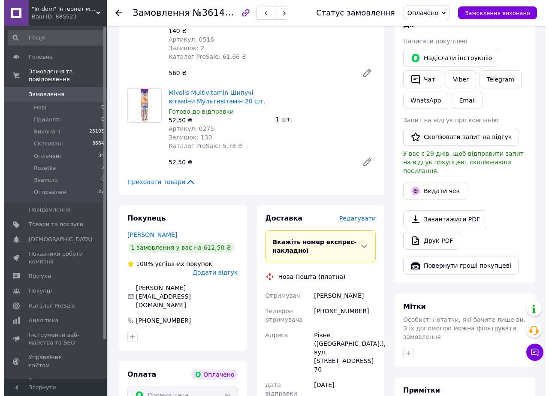
scroll to position [172, 0]
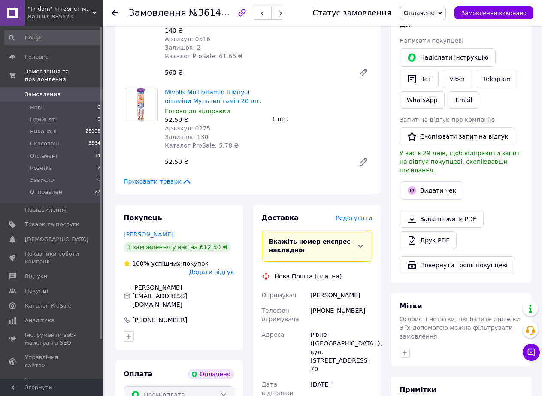
click at [361, 218] on span "Редагувати" at bounding box center [354, 218] width 36 height 7
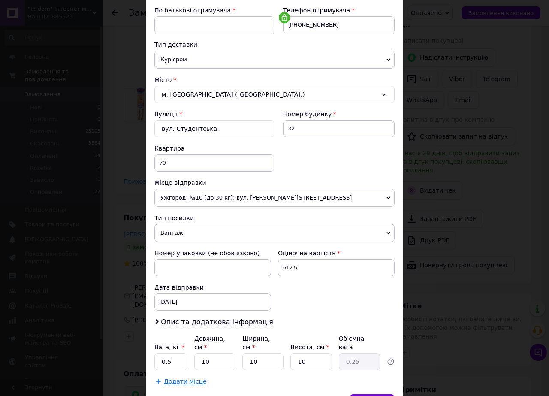
scroll to position [208, 0]
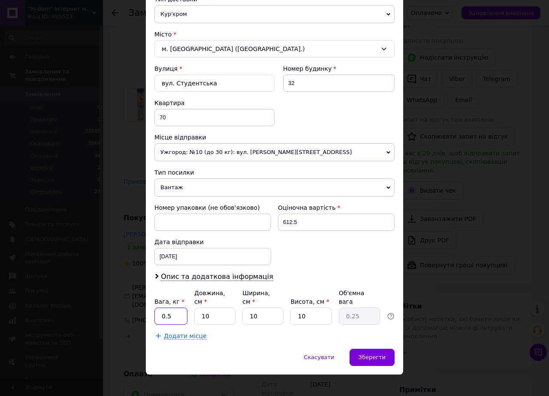
click at [172, 308] on input "0.5" at bounding box center [170, 316] width 33 height 17
type input "6"
type input "2"
type input "0.1"
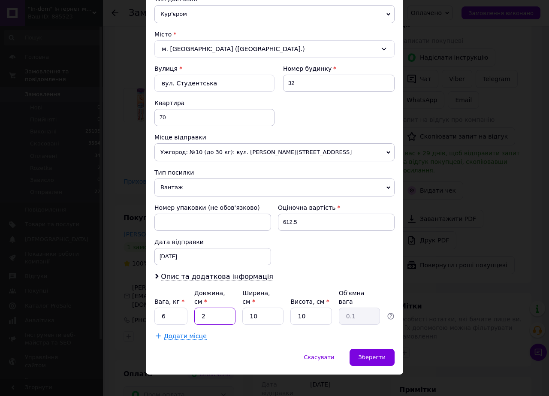
type input "20"
type input "0.5"
type input "20"
type input "2"
type input "0.1"
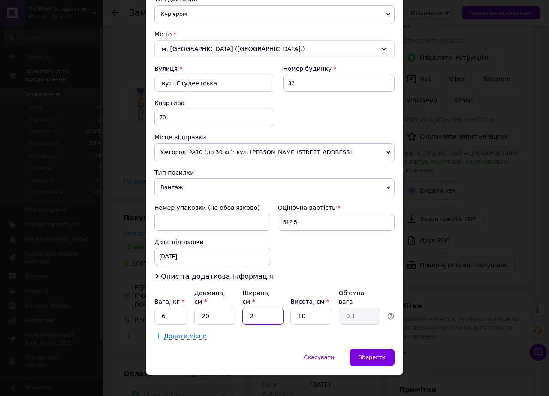
type input "22"
type input "1.1"
type input "2"
type input "0.1"
type input "25"
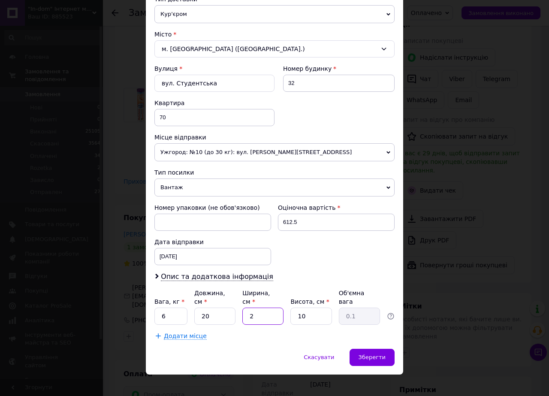
type input "1.25"
type input "25"
type input "4"
type input "0.5"
type input "40"
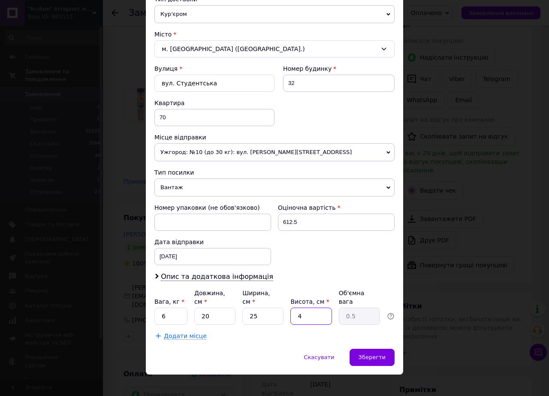
type input "5"
type input "40"
click at [367, 354] on span "Зберегти" at bounding box center [372, 357] width 27 height 6
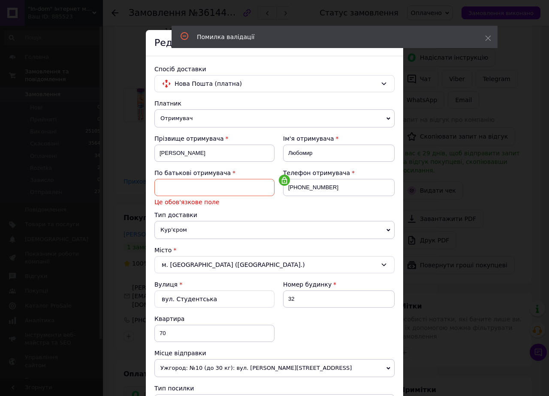
click at [212, 187] on input at bounding box center [214, 187] width 120 height 17
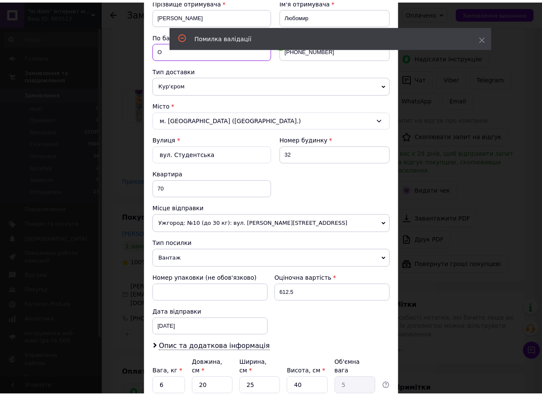
scroll to position [208, 0]
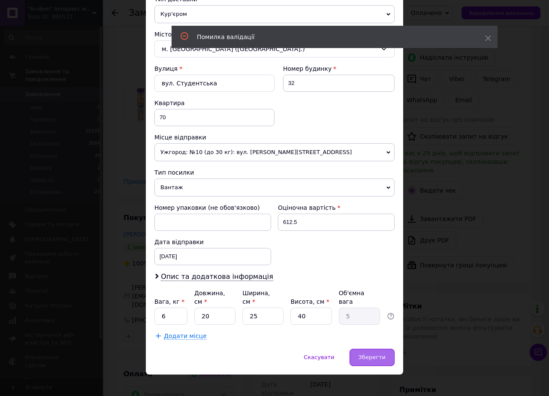
type input "О"
click at [371, 354] on span "Зберегти" at bounding box center [372, 357] width 27 height 6
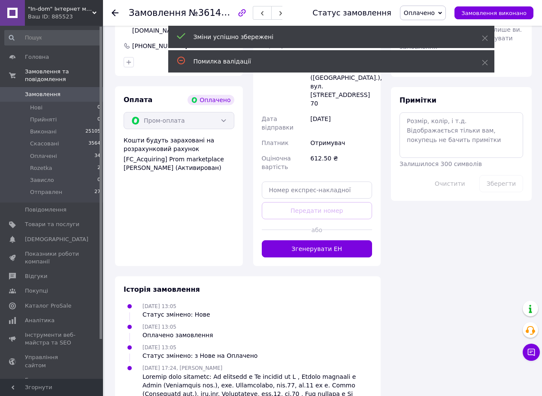
scroll to position [501, 0]
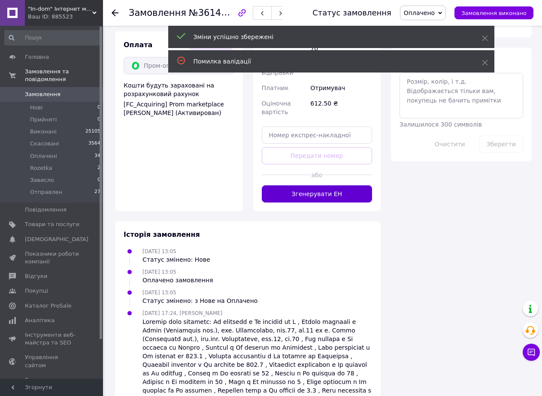
click at [321, 185] on button "Згенерувати ЕН" at bounding box center [317, 193] width 111 height 17
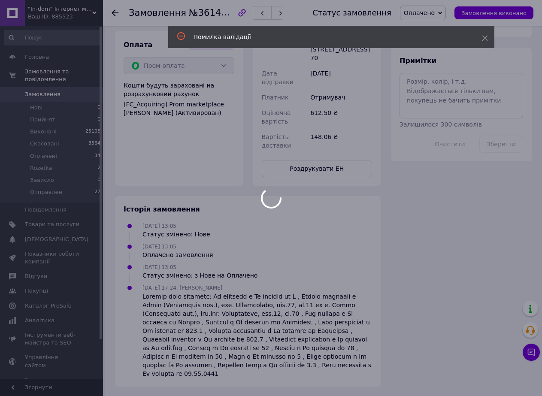
scroll to position [475, 0]
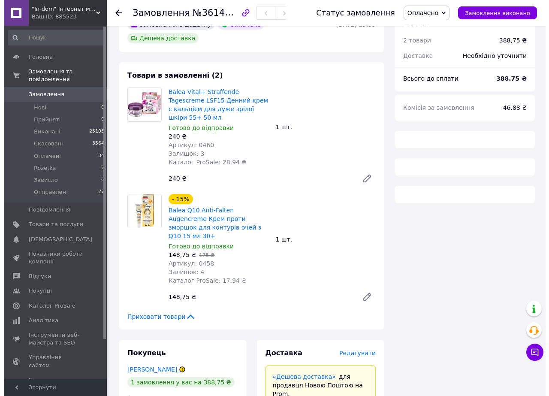
scroll to position [172, 0]
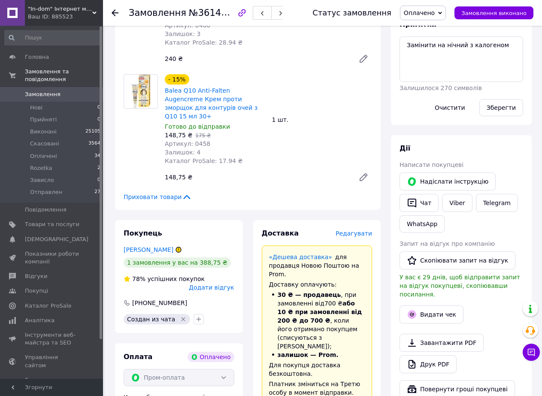
click at [360, 230] on span "Редагувати" at bounding box center [354, 233] width 36 height 7
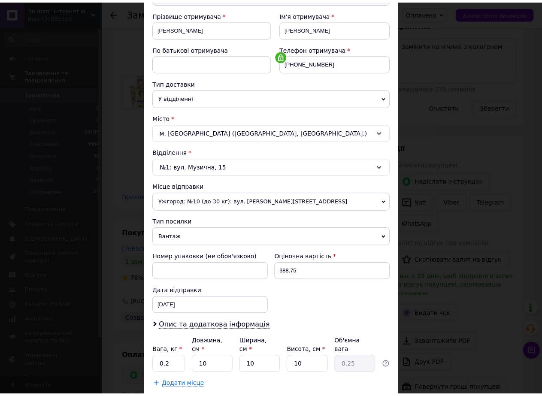
scroll to position [174, 0]
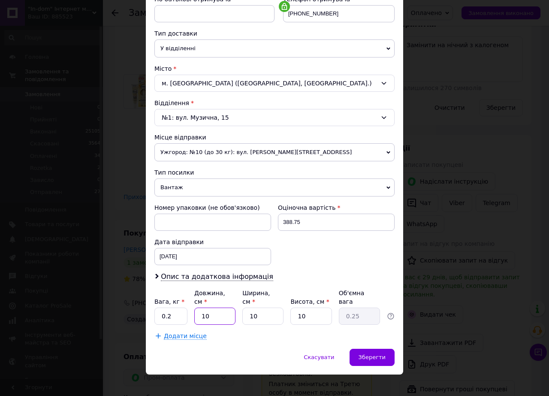
click at [212, 308] on input "10" at bounding box center [214, 316] width 41 height 17
type input "2"
type input "0.1"
type input "20"
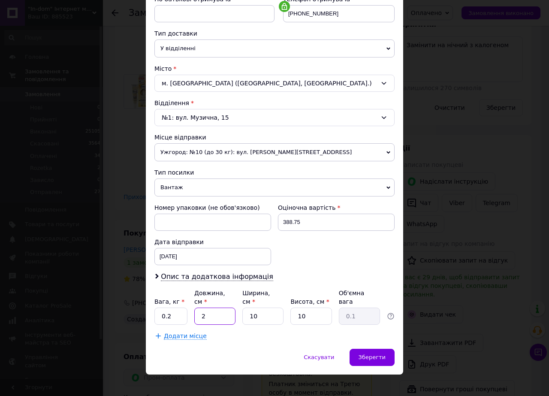
type input "0.5"
type input "20"
click at [389, 349] on div "Зберегти" at bounding box center [372, 357] width 45 height 17
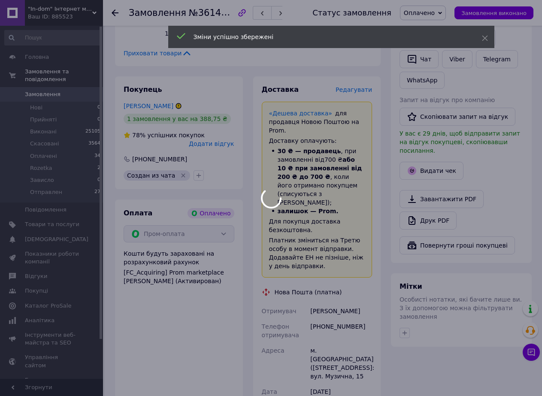
scroll to position [386, 0]
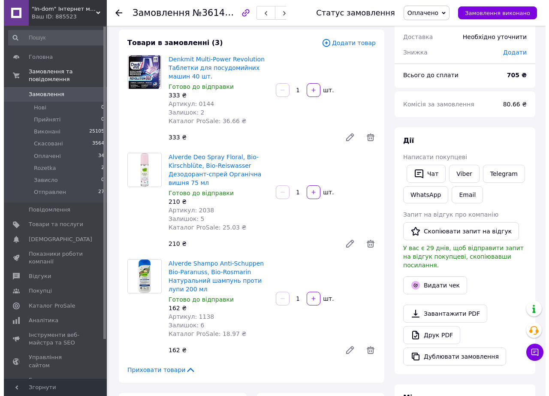
scroll to position [215, 0]
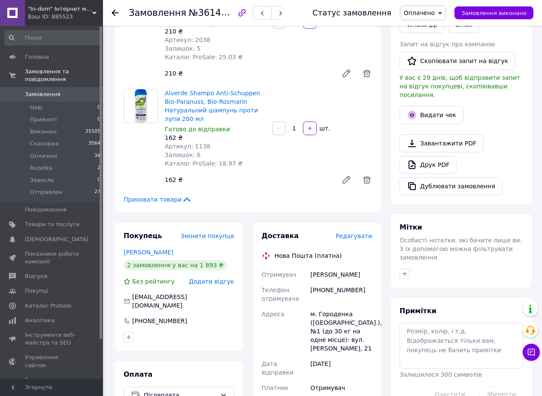
click at [358, 233] on span "Редагувати" at bounding box center [354, 236] width 36 height 7
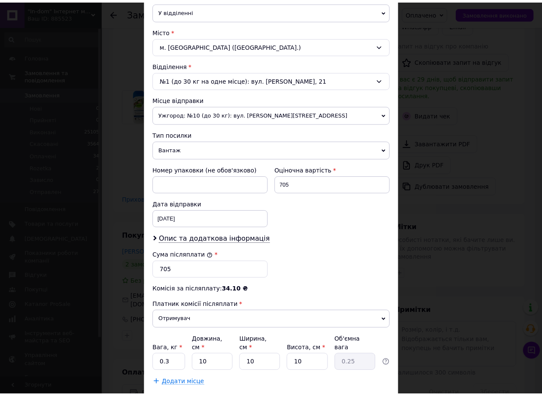
scroll to position [257, 0]
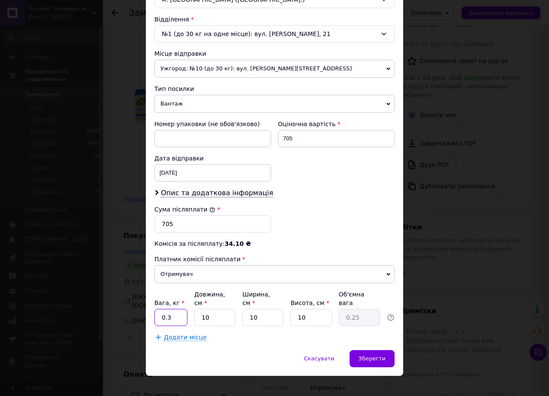
click at [172, 311] on input "0.3" at bounding box center [170, 317] width 33 height 17
type input "1"
type input "2"
type input "0.1"
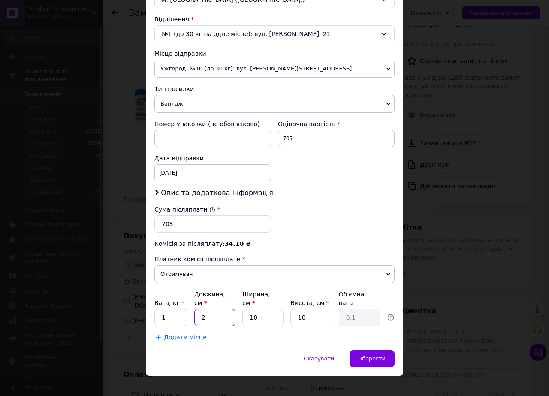
type input "20"
type input "0.5"
type input "20"
type input "2"
type input "0.1"
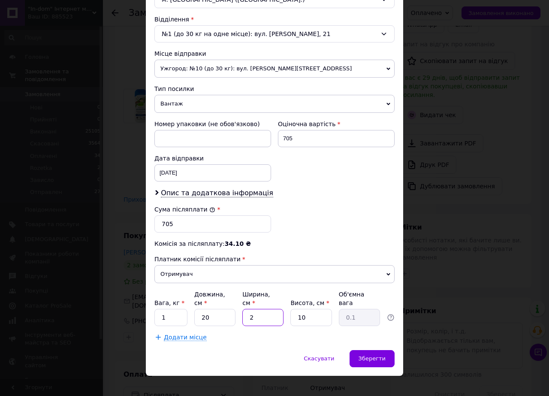
type input "20"
type input "1"
type input "20"
click at [357, 350] on div "Зберегти" at bounding box center [372, 358] width 45 height 17
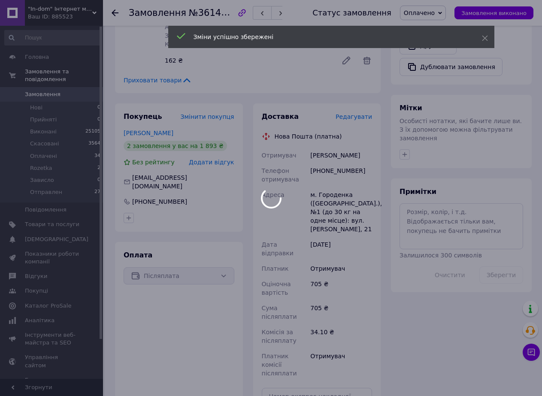
scroll to position [472, 0]
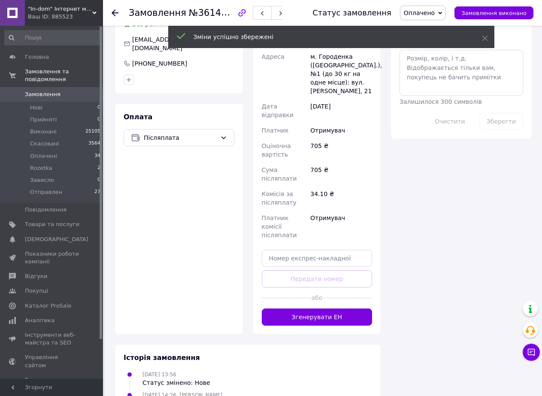
click at [309, 308] on button "Згенерувати ЕН" at bounding box center [317, 316] width 111 height 17
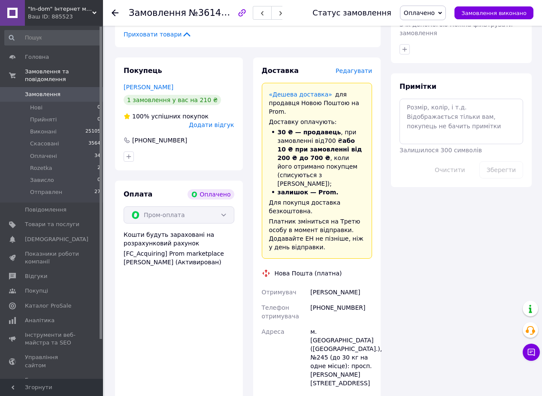
scroll to position [601, 0]
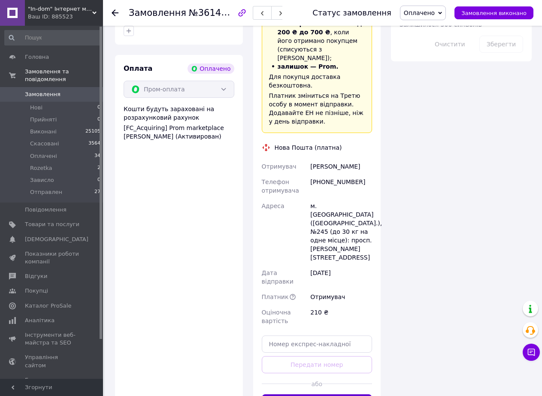
click at [308, 394] on button "Згенерувати ЕН" at bounding box center [317, 402] width 111 height 17
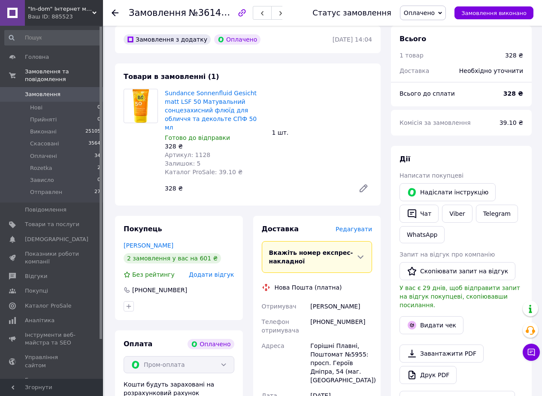
scroll to position [257, 0]
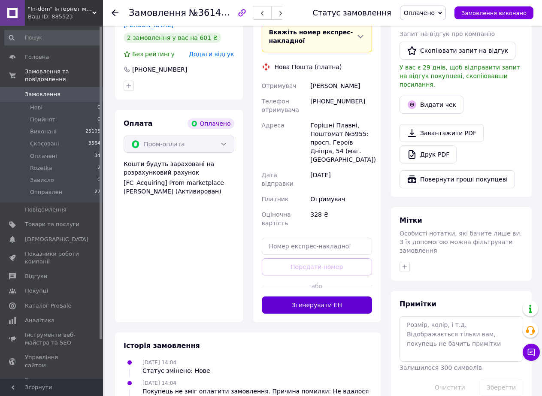
click at [322, 296] on button "Згенерувати ЕН" at bounding box center [317, 304] width 111 height 17
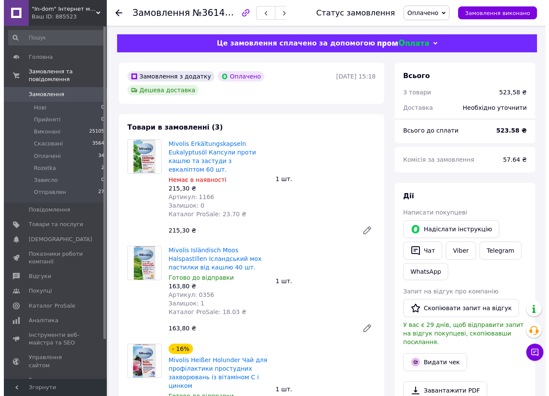
scroll to position [129, 0]
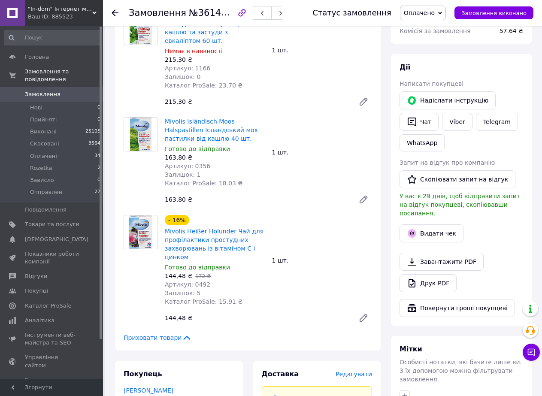
click at [370, 371] on span "Редагувати" at bounding box center [354, 374] width 36 height 7
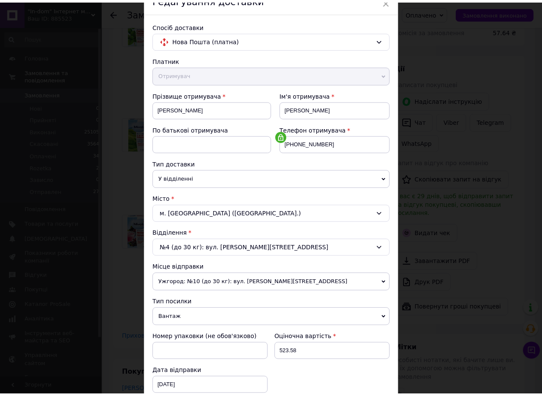
scroll to position [174, 0]
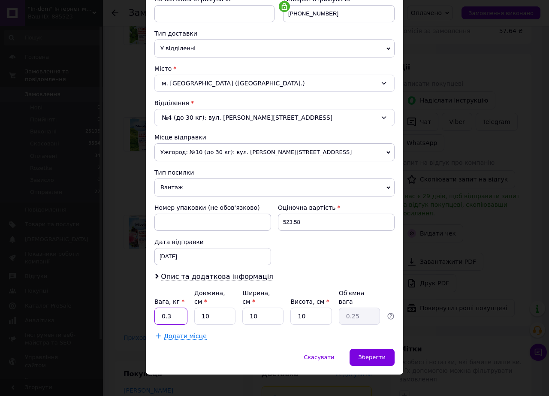
click at [166, 308] on input "0.3" at bounding box center [170, 316] width 33 height 17
type input "2"
type input "0.1"
type input "20"
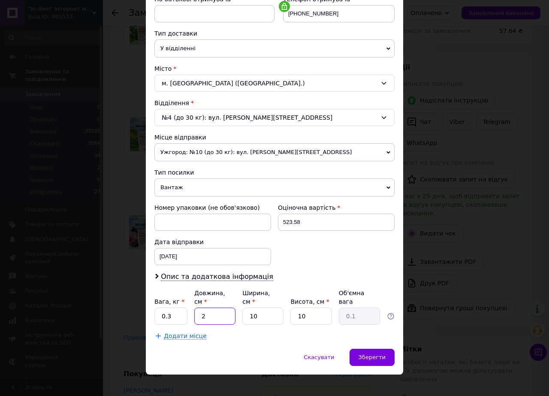
type input "0.5"
type input "20"
click at [364, 354] on span "Зберегти" at bounding box center [372, 357] width 27 height 6
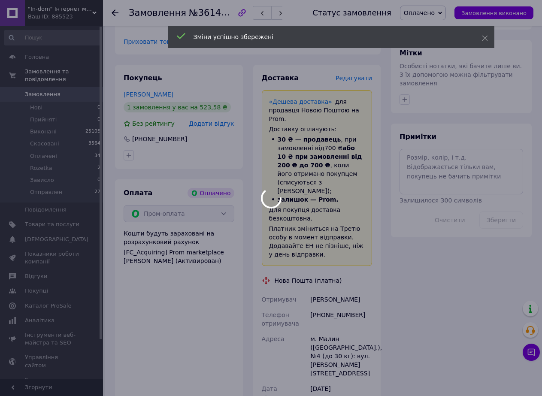
scroll to position [558, 0]
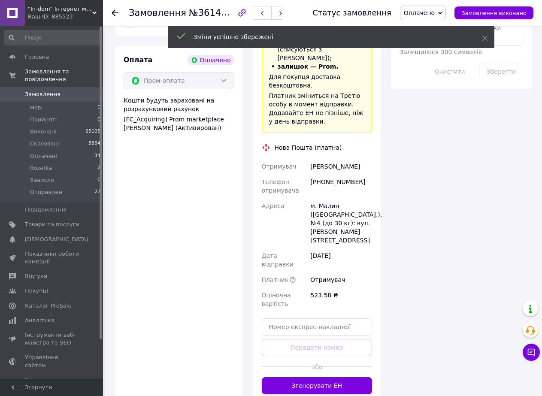
click at [313, 377] on button "Згенерувати ЕН" at bounding box center [317, 385] width 111 height 17
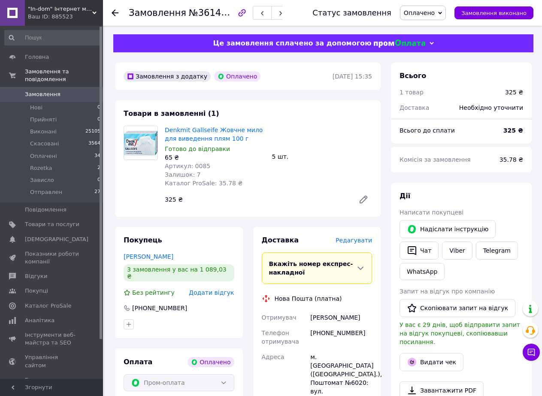
click at [361, 237] on span "Редагувати" at bounding box center [354, 240] width 36 height 7
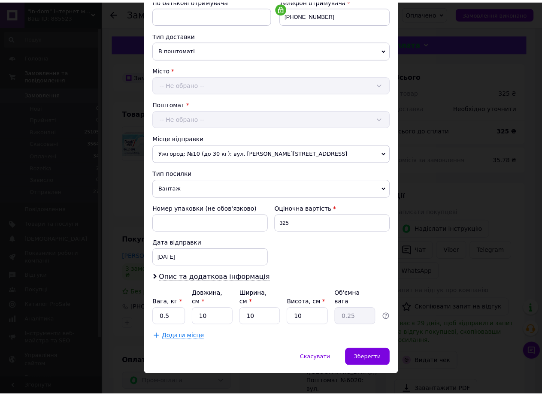
scroll to position [174, 0]
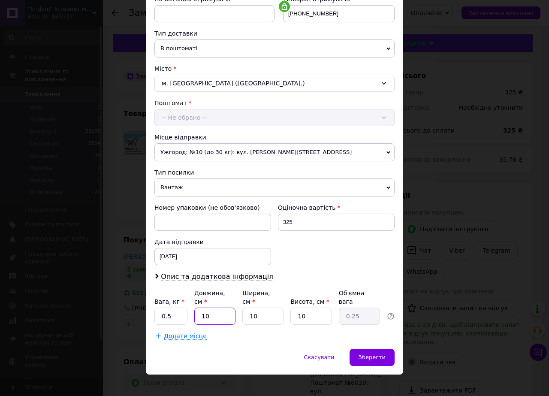
click at [212, 311] on input "10" at bounding box center [214, 316] width 41 height 17
type input "2"
type input "0.1"
type input "20"
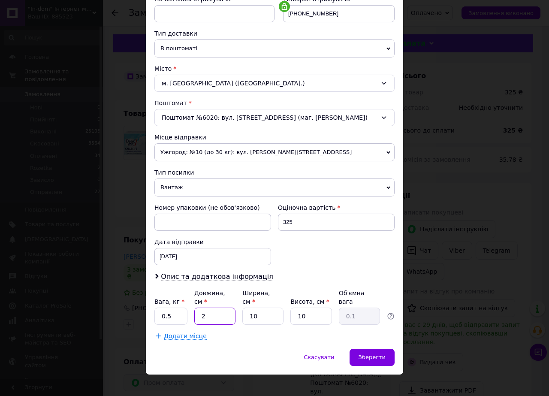
type input "0.5"
type input "20"
click at [371, 354] on span "Зберегти" at bounding box center [372, 357] width 27 height 6
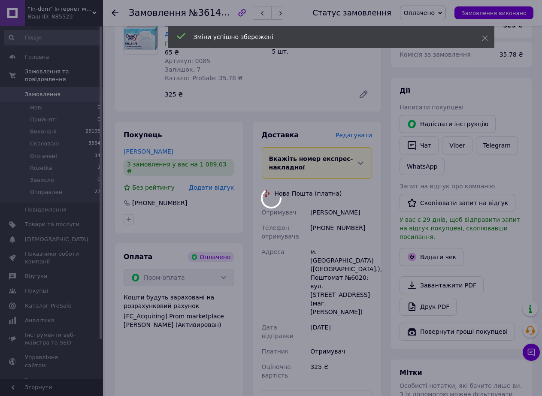
scroll to position [257, 0]
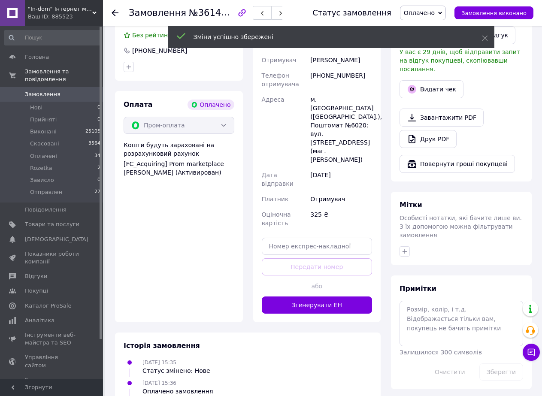
click at [322, 296] on button "Згенерувати ЕН" at bounding box center [317, 304] width 111 height 17
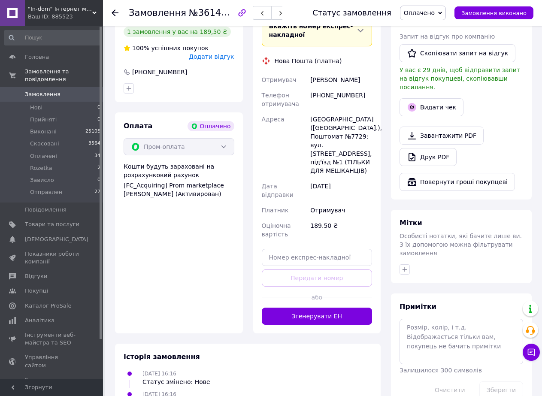
scroll to position [257, 0]
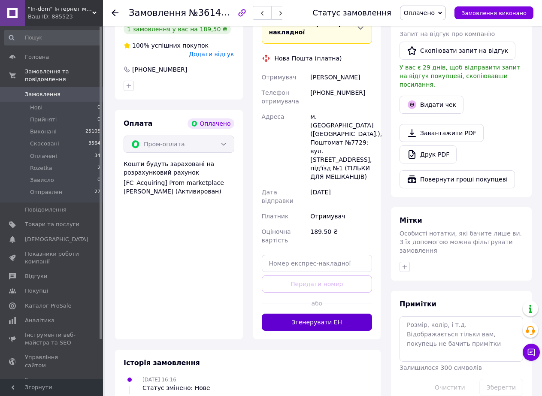
click at [321, 314] on button "Згенерувати ЕН" at bounding box center [317, 322] width 111 height 17
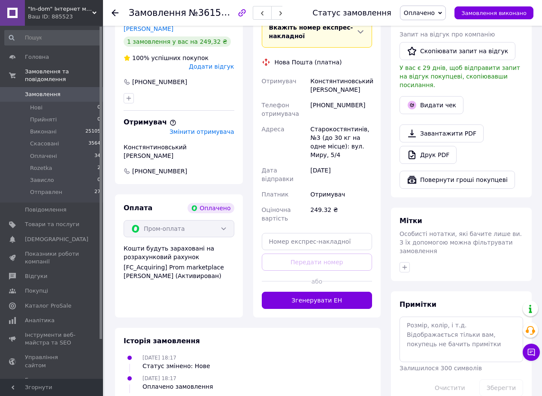
scroll to position [257, 0]
click at [321, 291] on button "Згенерувати ЕН" at bounding box center [317, 299] width 111 height 17
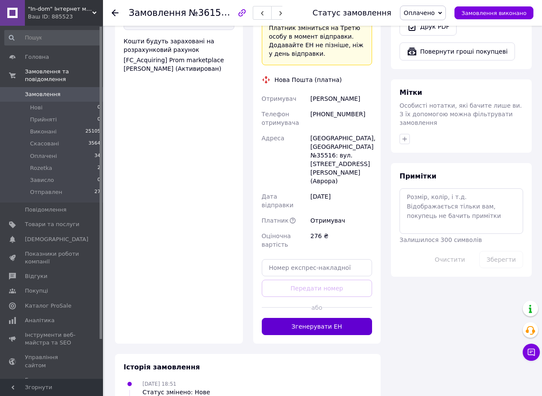
scroll to position [386, 0]
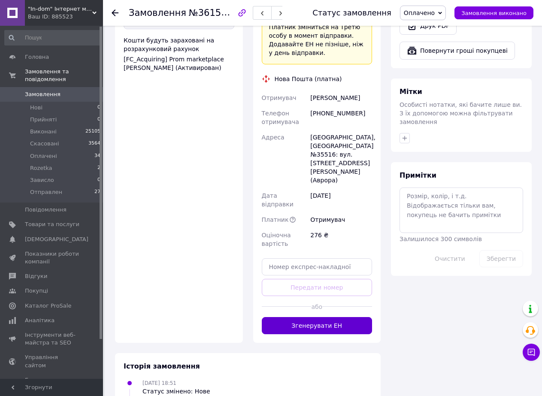
click at [320, 285] on div "Доставка Редагувати «Дешева доставка»   для продавця [GEOGRAPHIC_DATA] на Prom.…" at bounding box center [317, 103] width 128 height 480
click at [320, 317] on button "Згенерувати ЕН" at bounding box center [317, 325] width 111 height 17
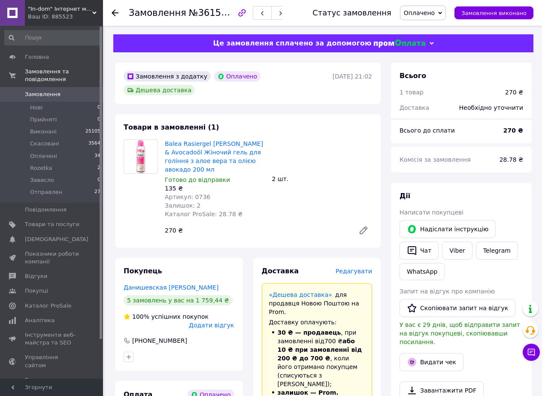
click at [366, 268] on span "Редагувати" at bounding box center [354, 271] width 36 height 7
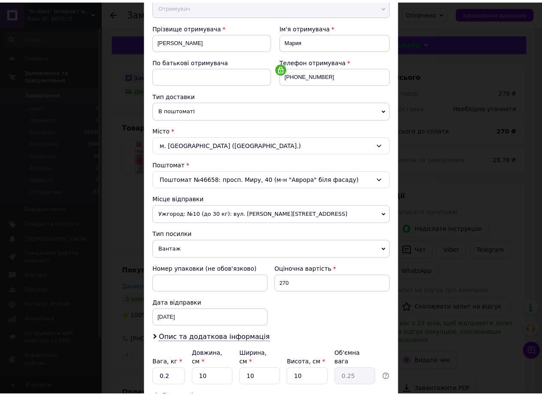
scroll to position [174, 0]
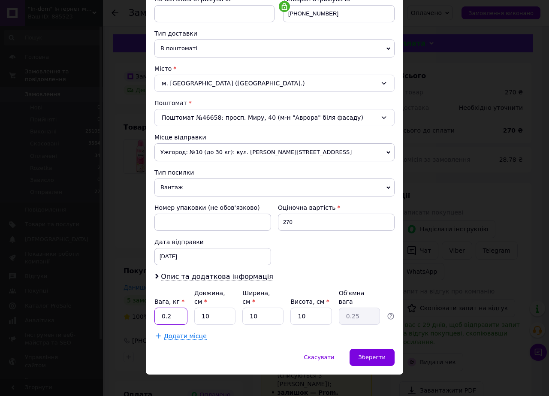
click at [180, 308] on input "0.2" at bounding box center [170, 316] width 33 height 17
type input "0.5"
type input "2"
type input "0.1"
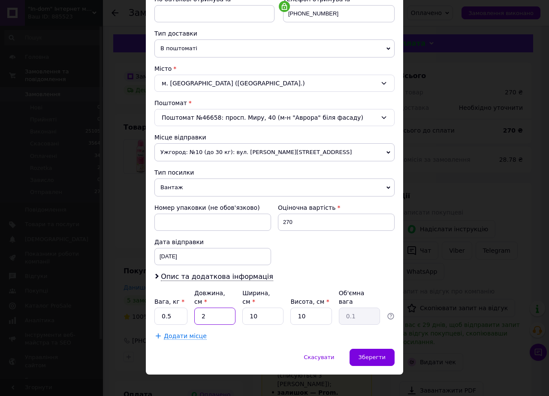
type input "20"
type input "0.5"
type input "20"
type input "2"
type input "0.1"
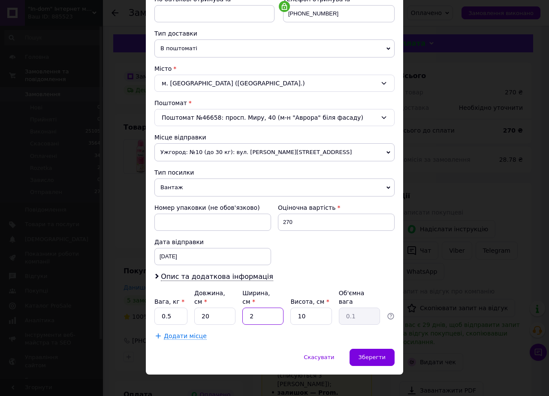
type input "20"
type input "1"
type input "20"
click at [379, 354] on span "Зберегти" at bounding box center [372, 357] width 27 height 6
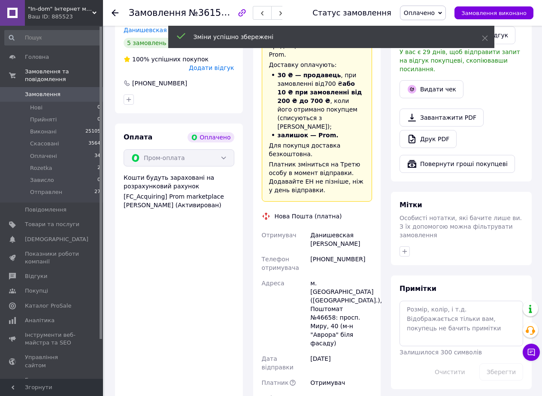
scroll to position [343, 0]
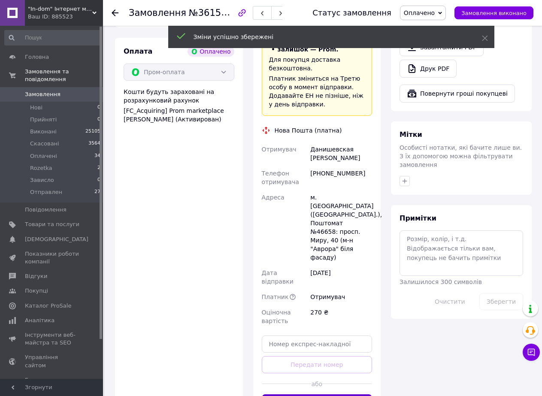
click at [317, 394] on button "Згенерувати ЕН" at bounding box center [317, 402] width 111 height 17
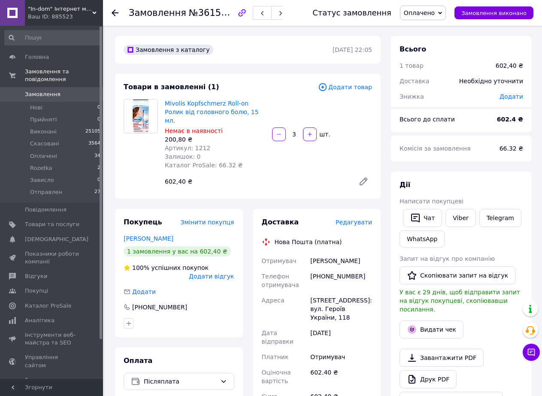
click at [363, 219] on span "Редагувати" at bounding box center [354, 222] width 36 height 7
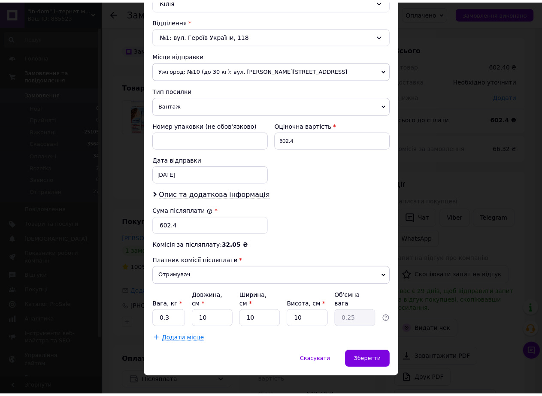
scroll to position [257, 0]
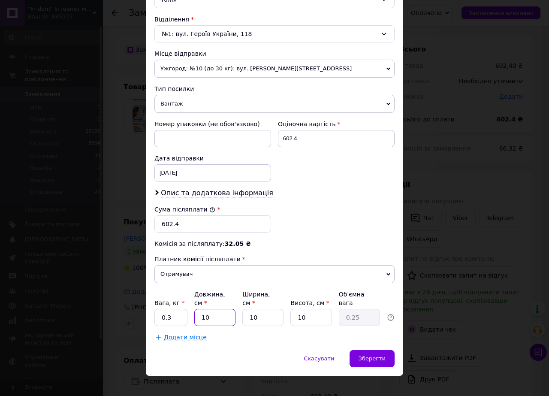
click at [216, 310] on input "10" at bounding box center [214, 317] width 41 height 17
type input "2"
type input "0.1"
type input "20"
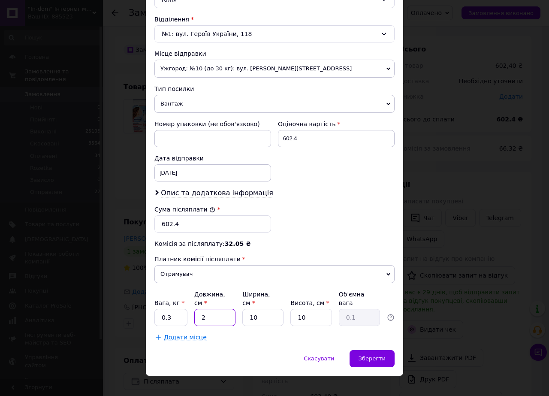
type input "0.5"
type input "20"
click at [371, 355] on span "Зберегти" at bounding box center [372, 358] width 27 height 6
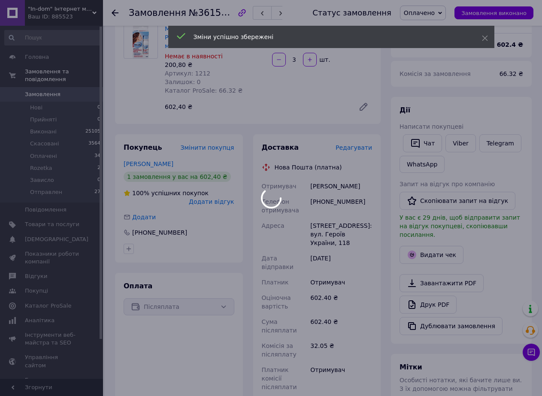
scroll to position [215, 0]
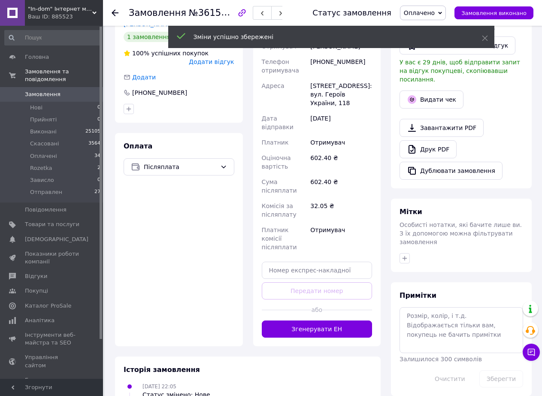
click at [321, 320] on button "Згенерувати ЕН" at bounding box center [317, 328] width 111 height 17
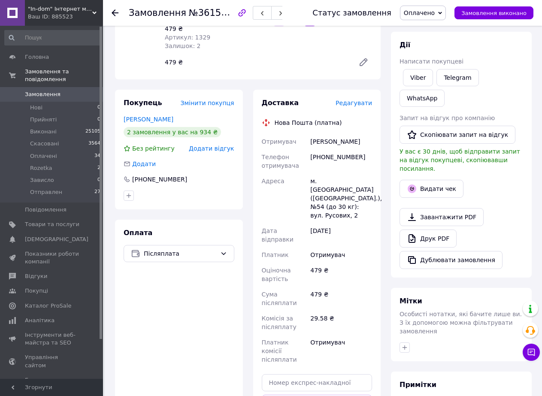
scroll to position [215, 0]
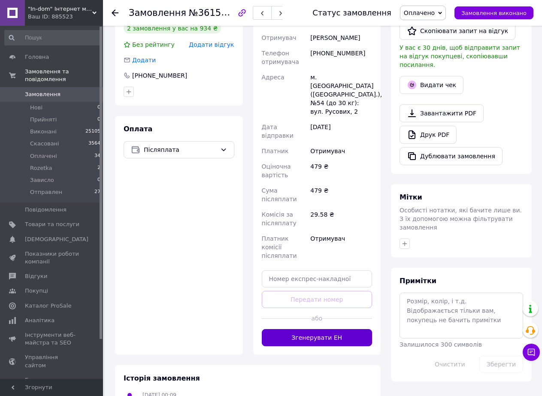
click at [319, 329] on button "Згенерувати ЕН" at bounding box center [317, 337] width 111 height 17
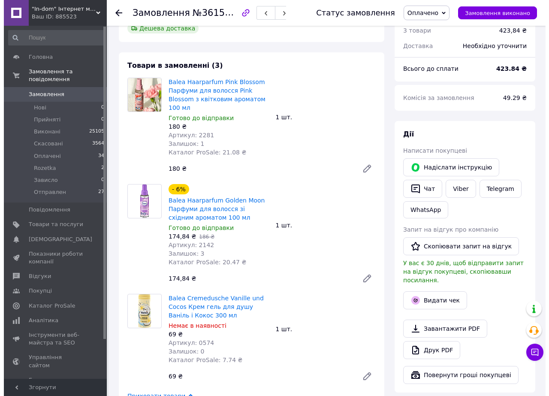
scroll to position [172, 0]
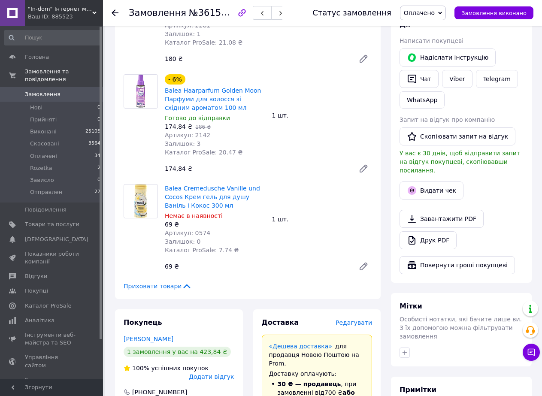
click at [361, 319] on span "Редагувати" at bounding box center [354, 322] width 36 height 7
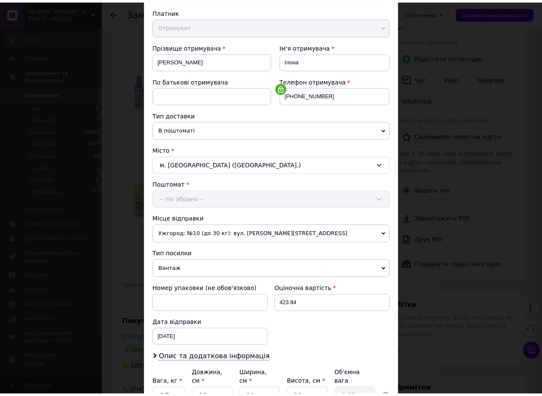
scroll to position [174, 0]
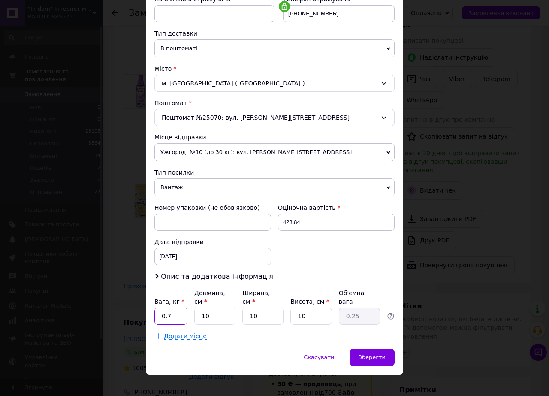
click at [175, 308] on input "0.7" at bounding box center [170, 316] width 33 height 17
click at [202, 314] on input "10" at bounding box center [214, 316] width 41 height 17
type input "2"
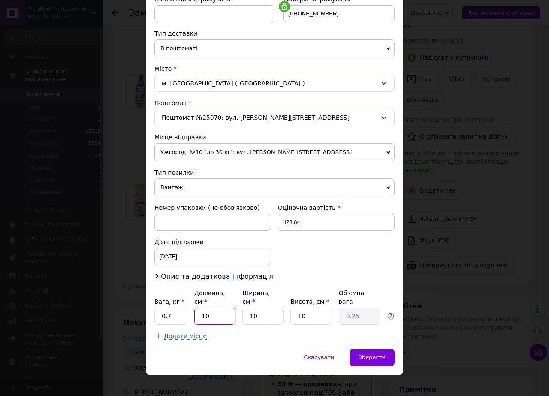
type input "0.1"
type input "20"
type input "0.5"
type input "20"
type input "2"
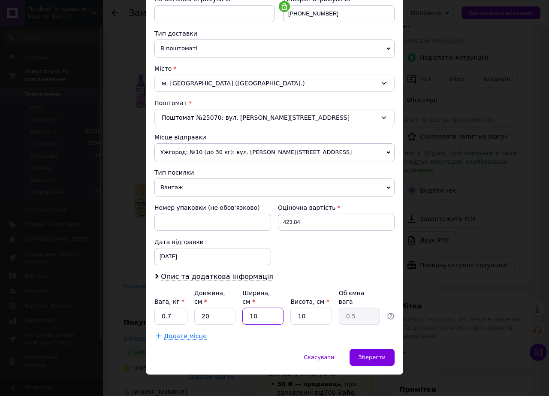
type input "0.1"
type input "20"
type input "1"
type input "20"
click at [377, 354] on span "Зберегти" at bounding box center [372, 357] width 27 height 6
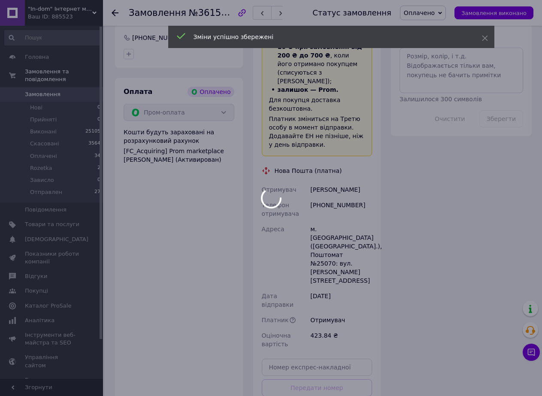
scroll to position [601, 0]
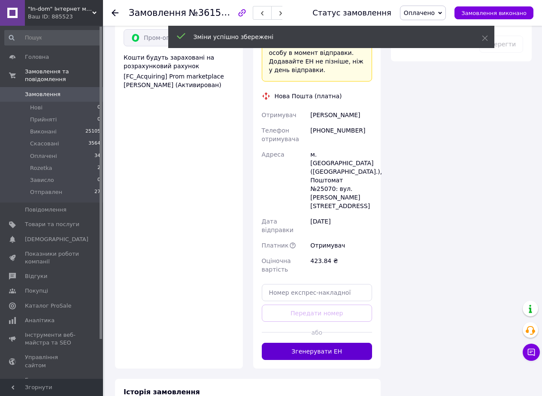
click at [323, 343] on button "Згенерувати ЕН" at bounding box center [317, 351] width 111 height 17
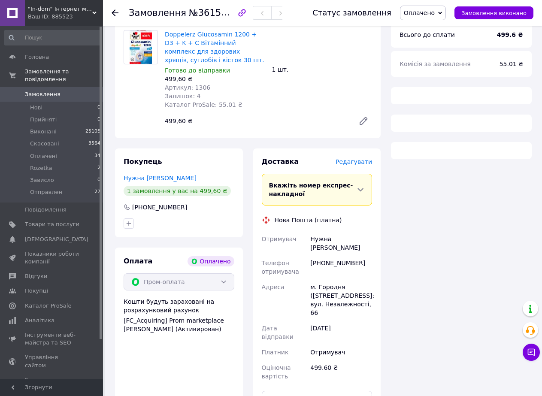
scroll to position [204, 0]
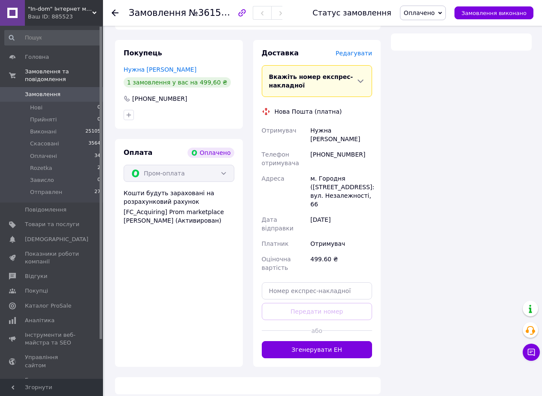
click at [313, 345] on button "Згенерувати ЕН" at bounding box center [317, 349] width 111 height 17
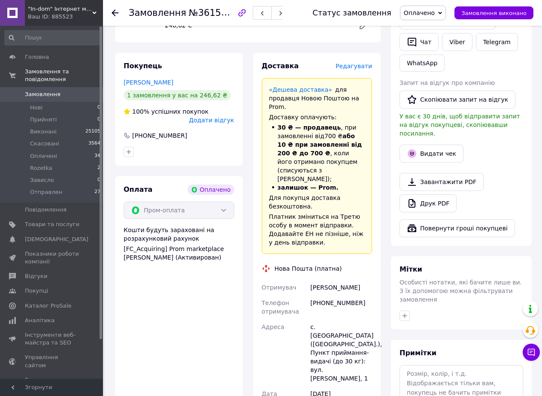
scroll to position [274, 0]
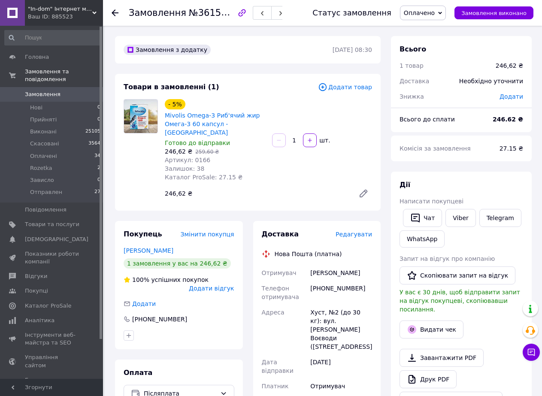
scroll to position [257, 0]
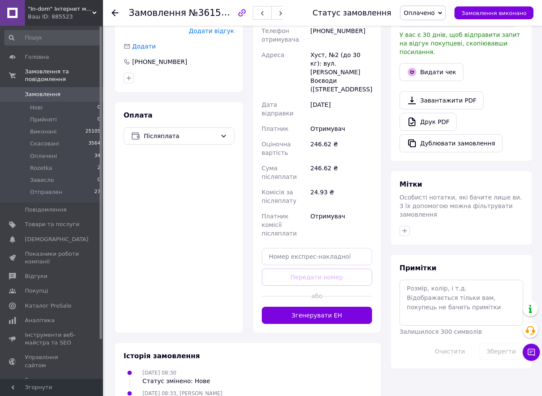
click at [312, 307] on button "Згенерувати ЕН" at bounding box center [317, 315] width 111 height 17
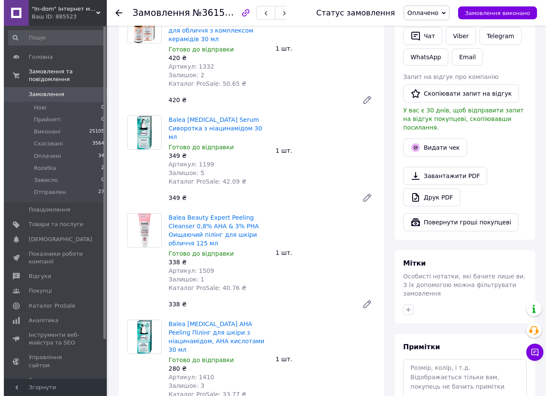
scroll to position [429, 0]
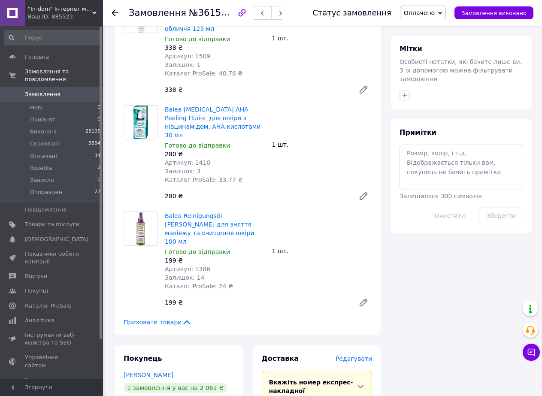
click at [355, 355] on span "Редагувати" at bounding box center [354, 358] width 36 height 7
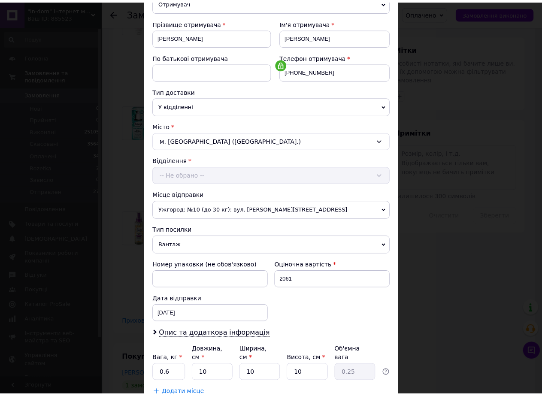
scroll to position [174, 0]
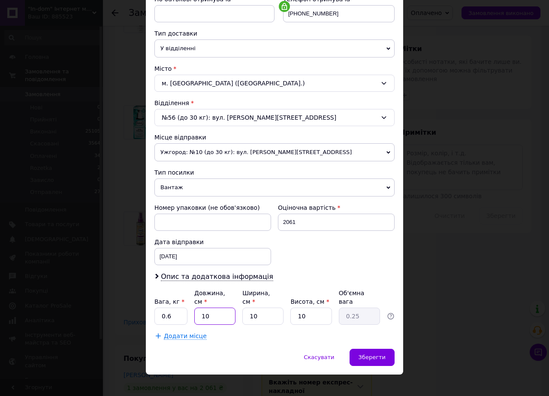
click at [215, 308] on input "10" at bounding box center [214, 316] width 41 height 17
type input "2"
type input "0.1"
type input "20"
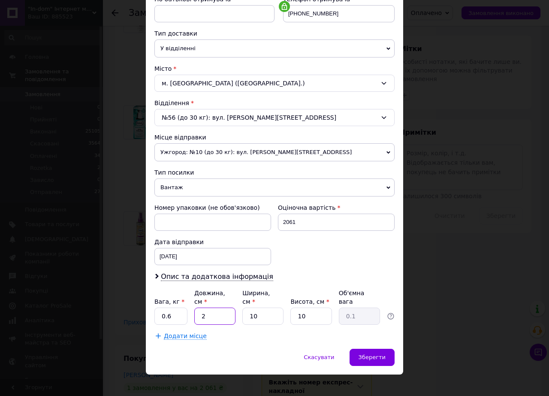
type input "0.5"
type input "20"
type input "2"
type input "0.1"
type input "20"
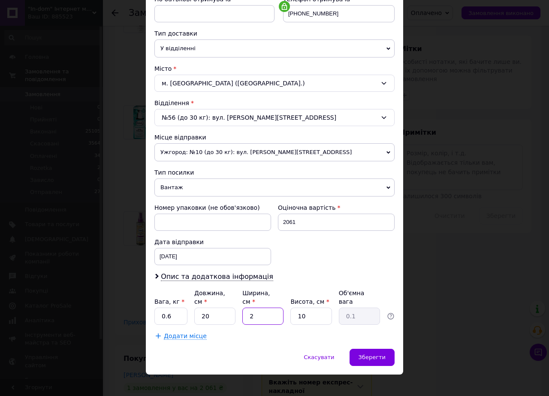
type input "1"
type input "20"
click at [367, 354] on span "Зберегти" at bounding box center [372, 357] width 27 height 6
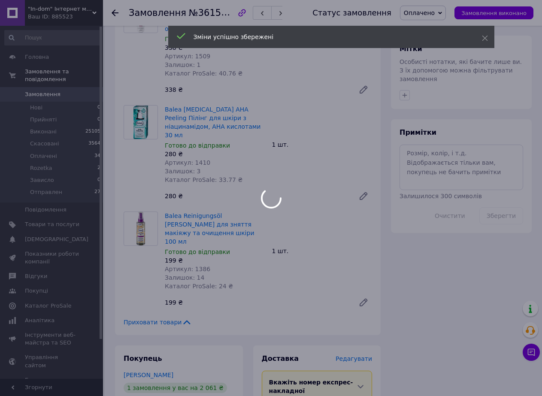
scroll to position [729, 0]
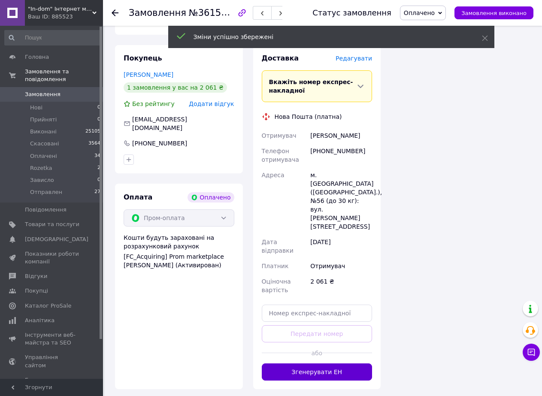
click at [316, 363] on button "Згенерувати ЕН" at bounding box center [317, 371] width 111 height 17
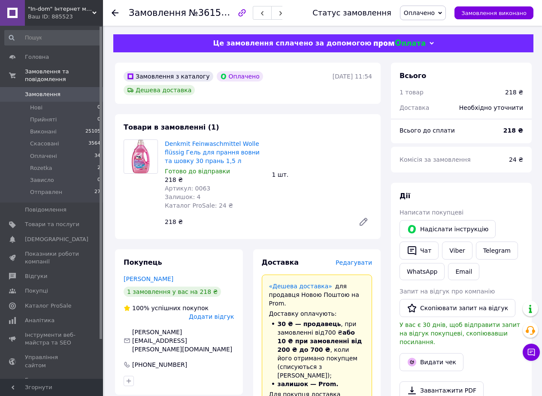
click at [367, 259] on span "Редагувати" at bounding box center [354, 262] width 36 height 7
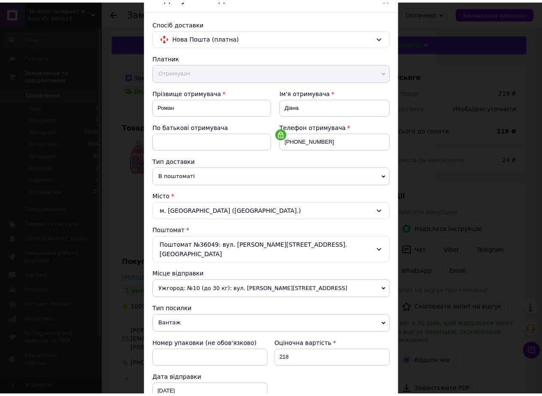
scroll to position [174, 0]
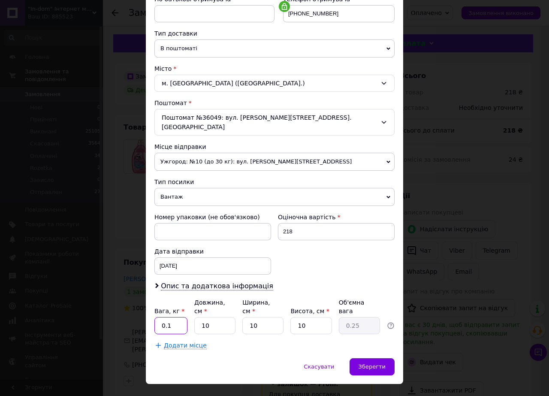
click at [178, 317] on input "0.1" at bounding box center [170, 325] width 33 height 17
type input "2"
type input "0.1"
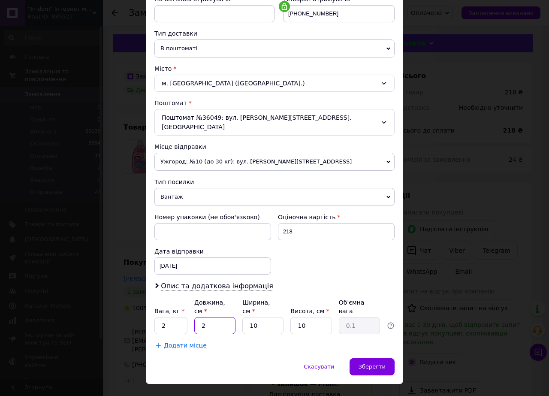
type input "20"
type input "0.5"
type input "20"
type input "2"
type input "0.1"
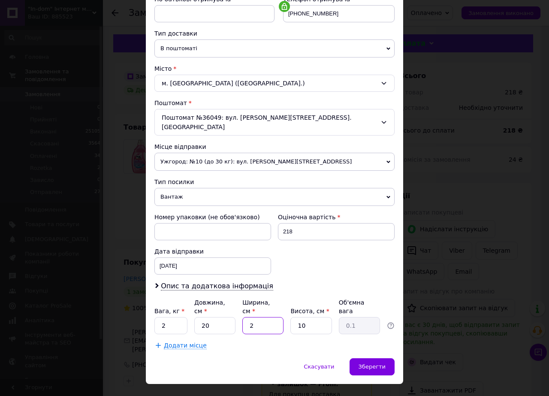
type input "20"
type input "1"
type input "20"
type input "2"
type input "0.2"
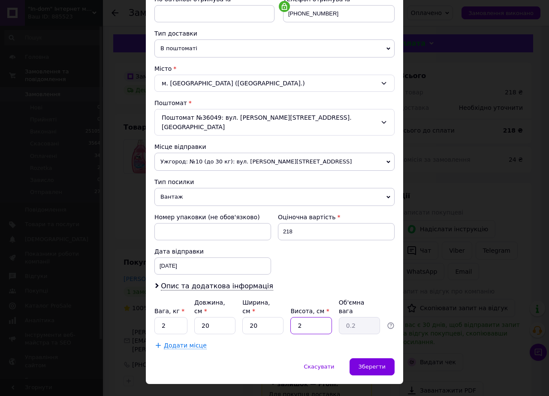
type input "20"
type input "2"
type input "20"
click at [367, 363] on span "Зберегти" at bounding box center [372, 366] width 27 height 6
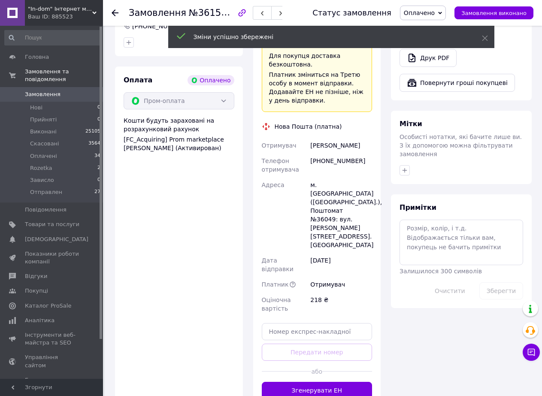
scroll to position [429, 0]
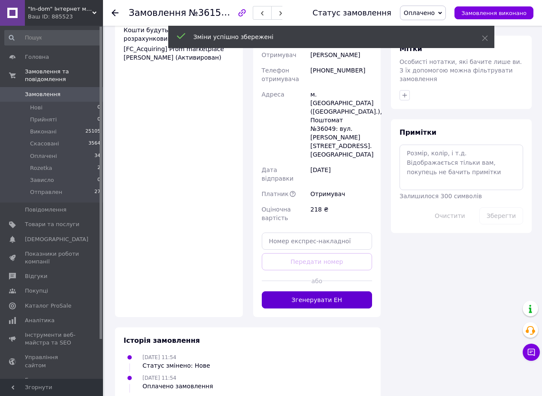
click at [317, 291] on button "Згенерувати ЕН" at bounding box center [317, 299] width 111 height 17
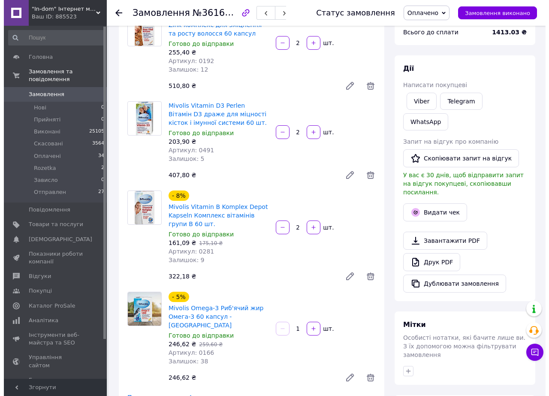
scroll to position [300, 0]
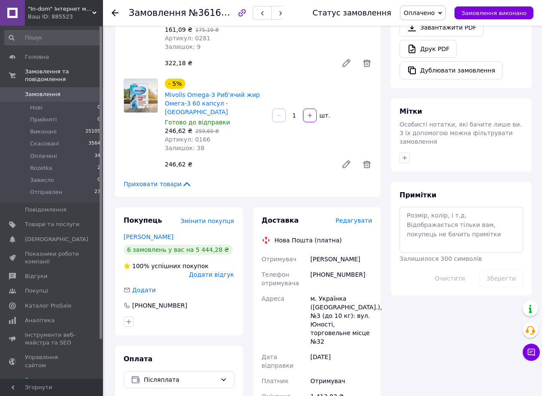
click at [368, 217] on span "Редагувати" at bounding box center [354, 220] width 36 height 7
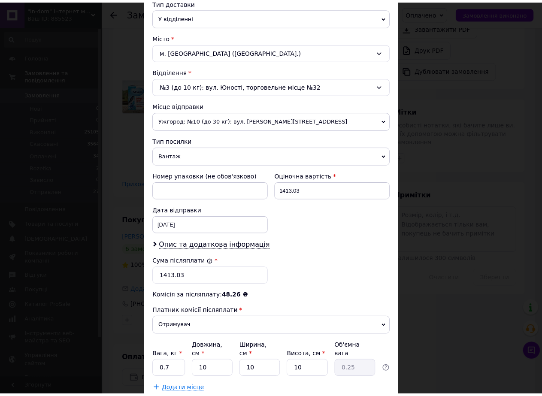
scroll to position [257, 0]
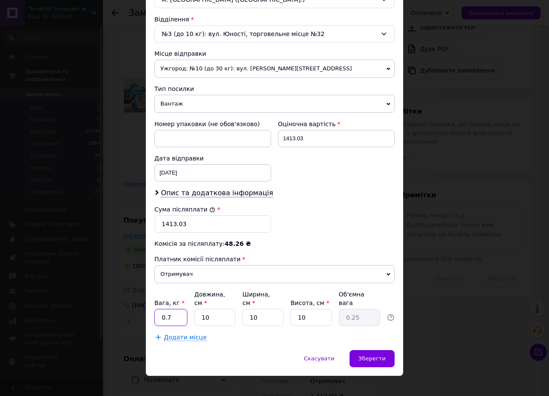
click at [171, 309] on input "0.7" at bounding box center [170, 317] width 33 height 17
click at [212, 309] on input "10" at bounding box center [214, 317] width 41 height 17
type input "2"
type input "0.1"
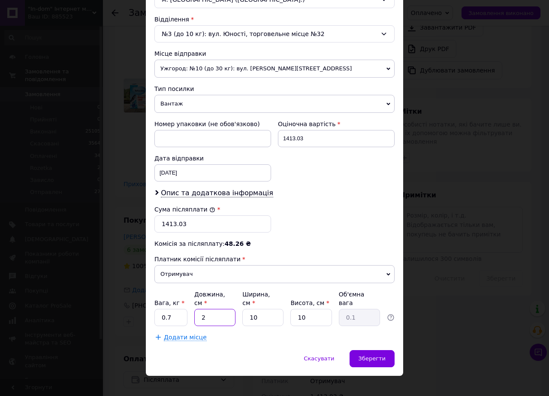
type input "20"
type input "0.5"
type input "20"
type input "2"
type input "0.1"
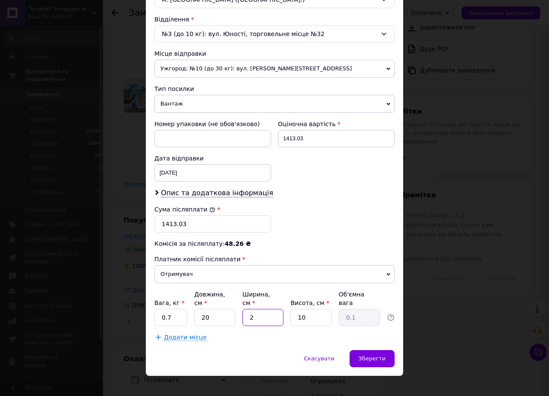
type input "20"
type input "1"
type input "20"
click at [361, 352] on div "Зберегти" at bounding box center [372, 358] width 45 height 17
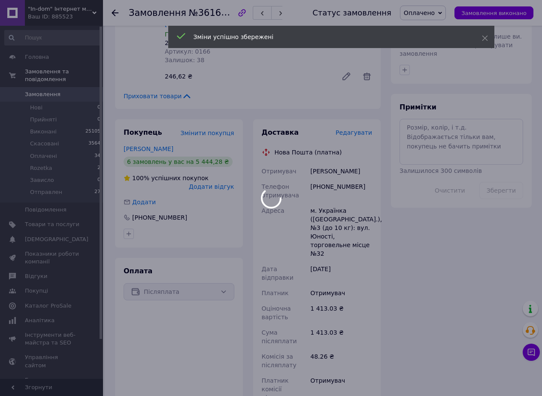
scroll to position [558, 0]
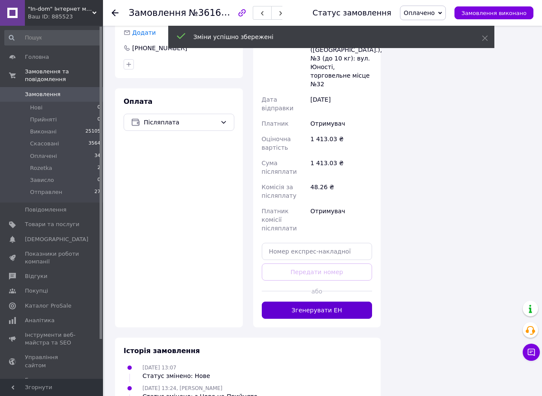
click at [300, 302] on button "Згенерувати ЕН" at bounding box center [317, 310] width 111 height 17
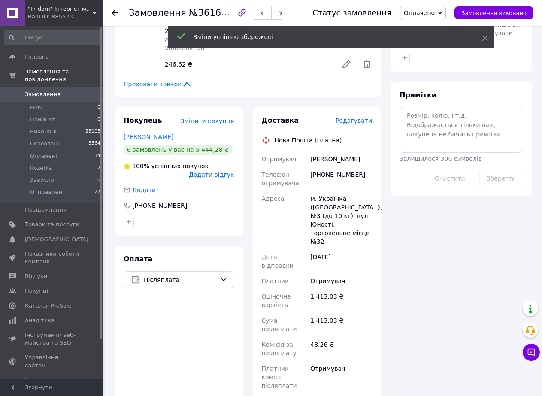
scroll to position [215, 0]
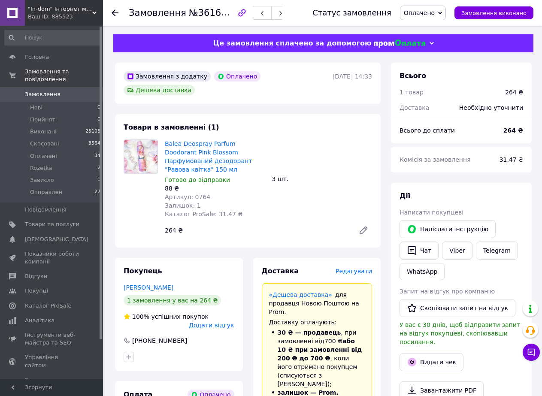
click at [363, 268] on span "Редагувати" at bounding box center [354, 271] width 36 height 7
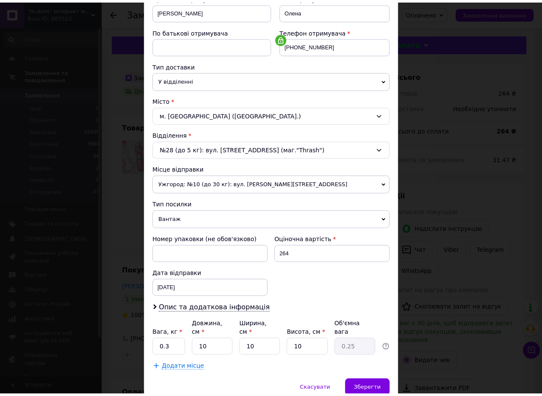
scroll to position [174, 0]
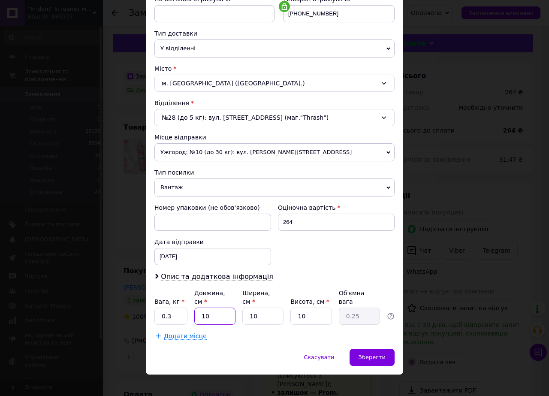
click at [215, 310] on input "10" at bounding box center [214, 316] width 41 height 17
type input "2"
type input "0.1"
type input "20"
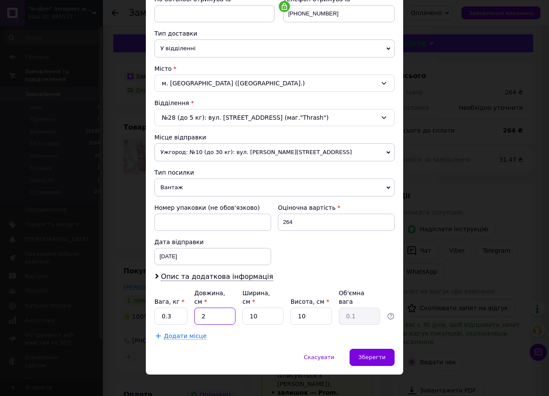
type input "0.5"
type input "20"
type input "2"
type input "0.1"
type input "20"
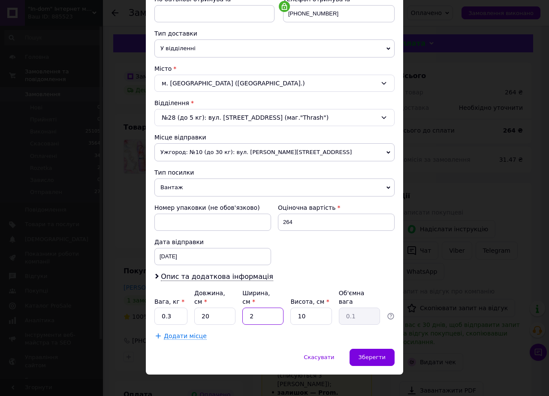
type input "1"
type input "20"
click at [365, 354] on span "Зберегти" at bounding box center [372, 357] width 27 height 6
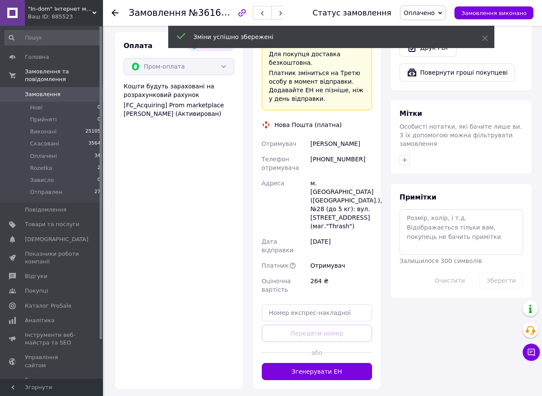
scroll to position [398, 0]
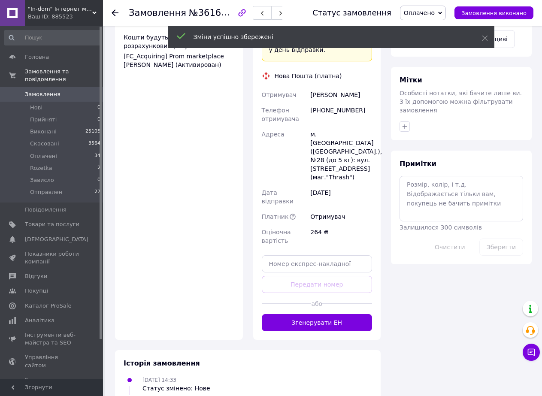
drag, startPoint x: 322, startPoint y: 266, endPoint x: 318, endPoint y: 273, distance: 8.1
click at [322, 314] on button "Згенерувати ЕН" at bounding box center [317, 322] width 111 height 17
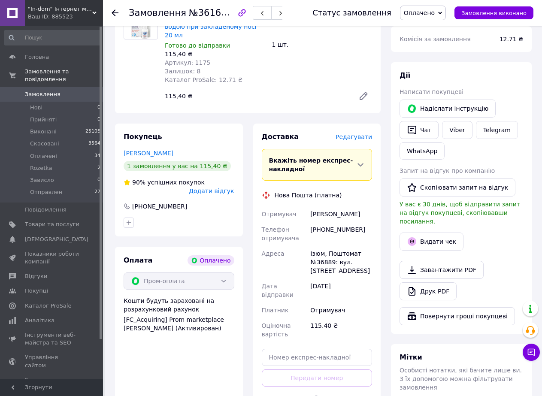
scroll to position [262, 0]
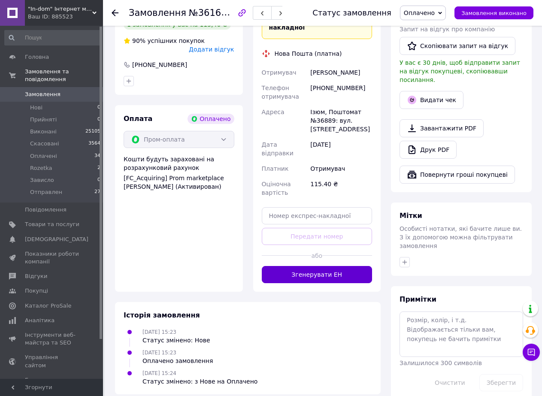
click at [327, 271] on button "Згенерувати ЕН" at bounding box center [317, 274] width 111 height 17
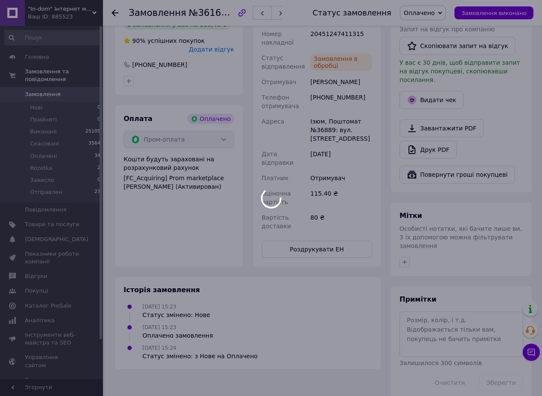
scroll to position [259, 0]
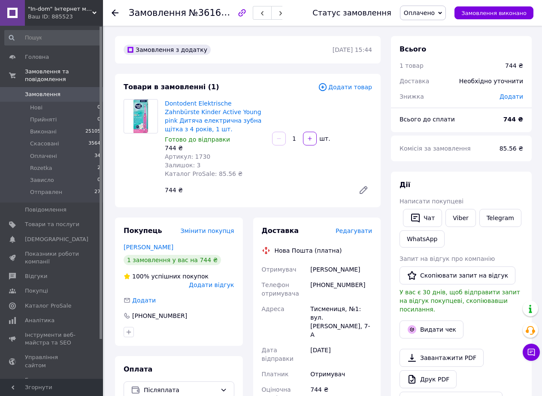
click at [365, 229] on span "Редагувати" at bounding box center [354, 230] width 36 height 7
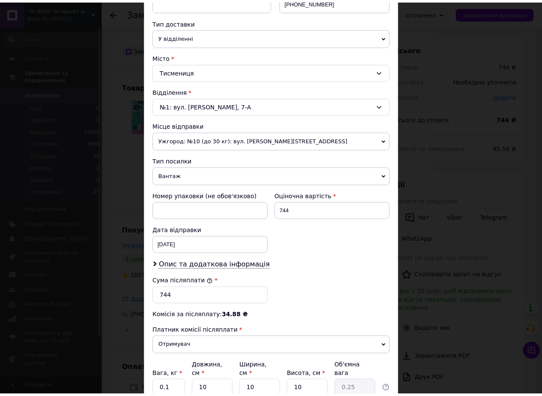
scroll to position [259, 0]
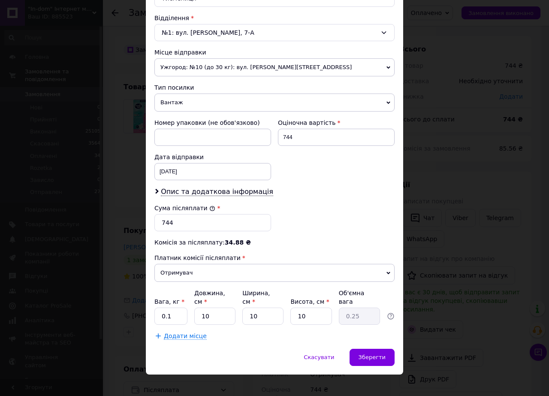
click at [171, 317] on div "Платник Отримувач Відправник Прізвище отримувача Цюпа Ім'я отримувача Галина По…" at bounding box center [274, 90] width 240 height 500
click at [172, 313] on input "0.1" at bounding box center [170, 316] width 33 height 17
type input "1"
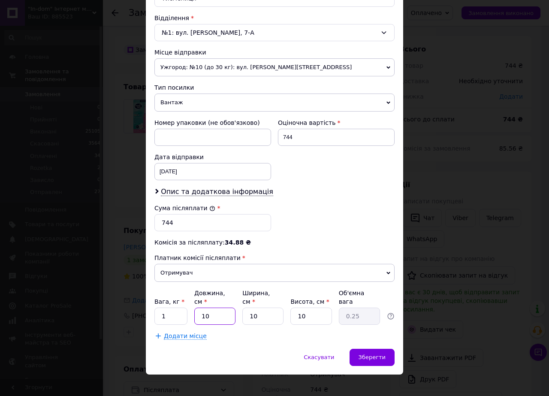
type input "2"
type input "0.1"
type input "20"
type input "0.5"
type input "20"
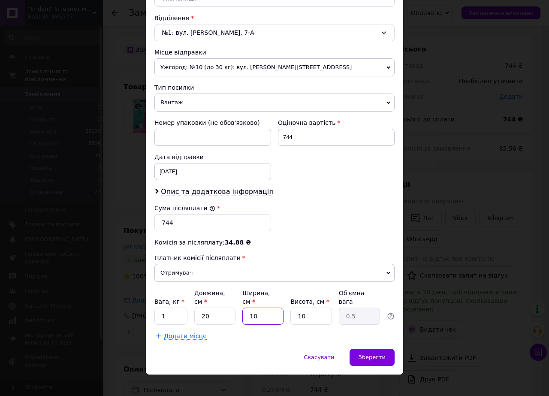
type input "2"
type input "0.1"
type input "20"
type input "1"
type input "20"
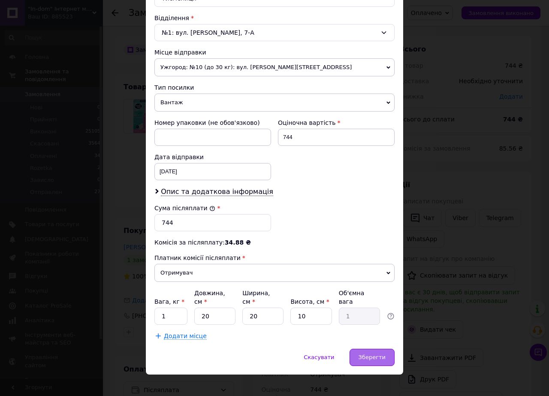
click at [361, 354] on span "Зберегти" at bounding box center [372, 357] width 27 height 6
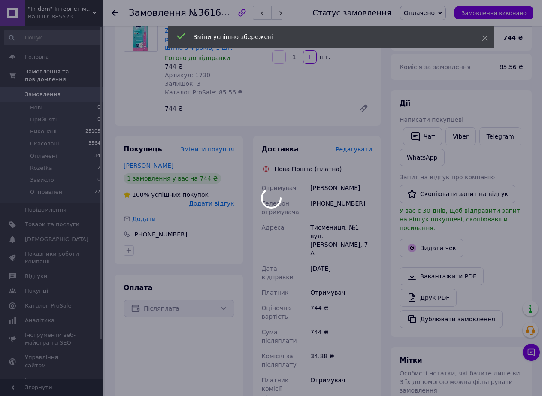
scroll to position [215, 0]
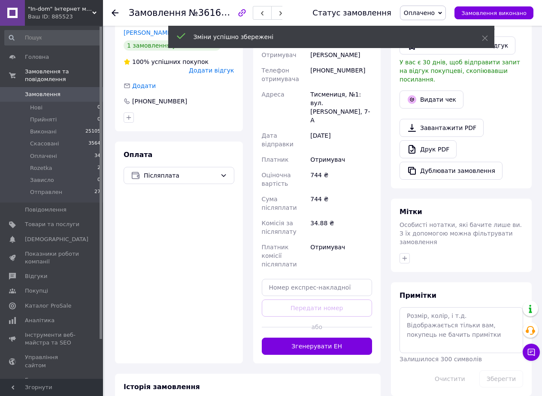
click at [312, 338] on button "Згенерувати ЕН" at bounding box center [317, 346] width 111 height 17
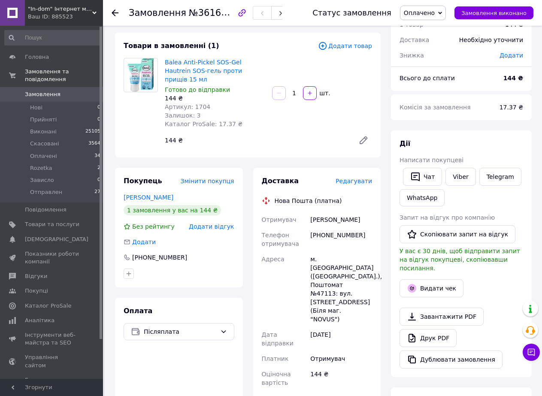
scroll to position [257, 0]
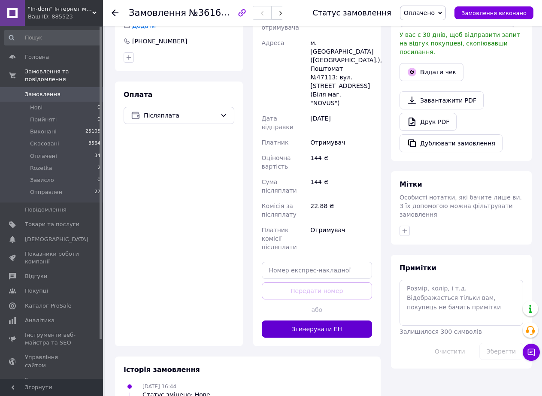
click at [306, 320] on button "Згенерувати ЕН" at bounding box center [317, 328] width 111 height 17
